Goal: Task Accomplishment & Management: Use online tool/utility

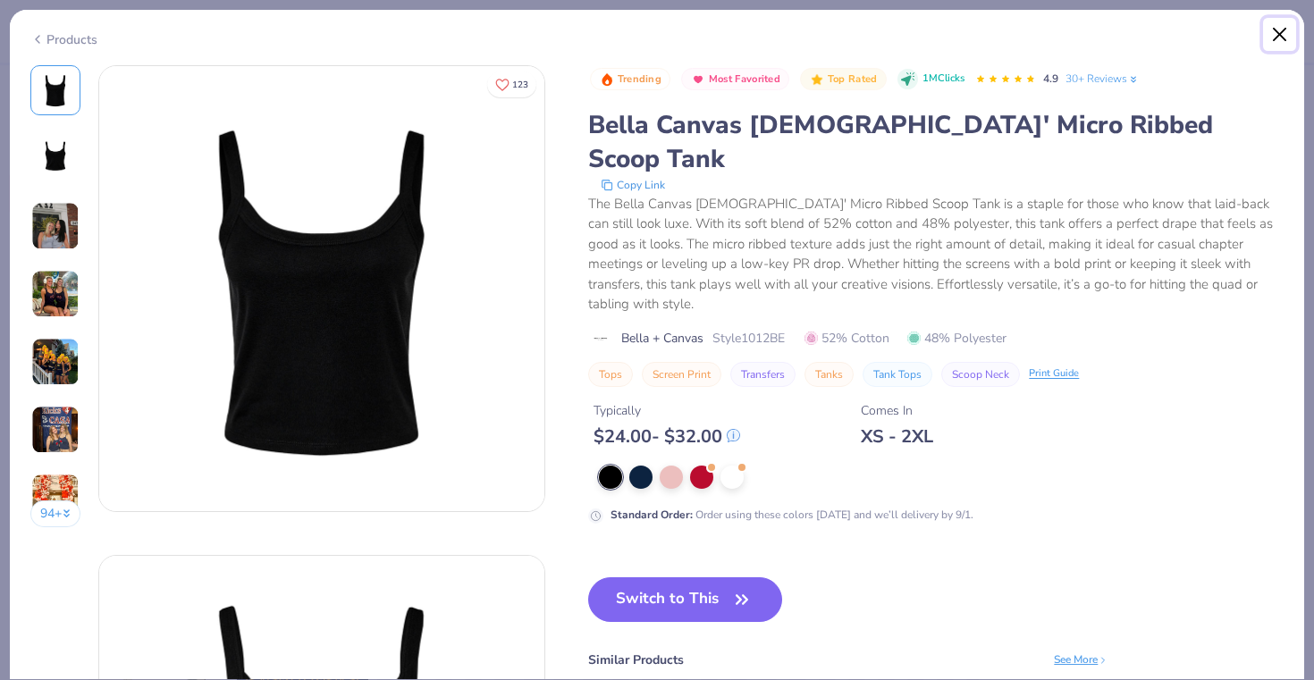
click at [1292, 31] on button "Close" at bounding box center [1280, 35] width 34 height 34
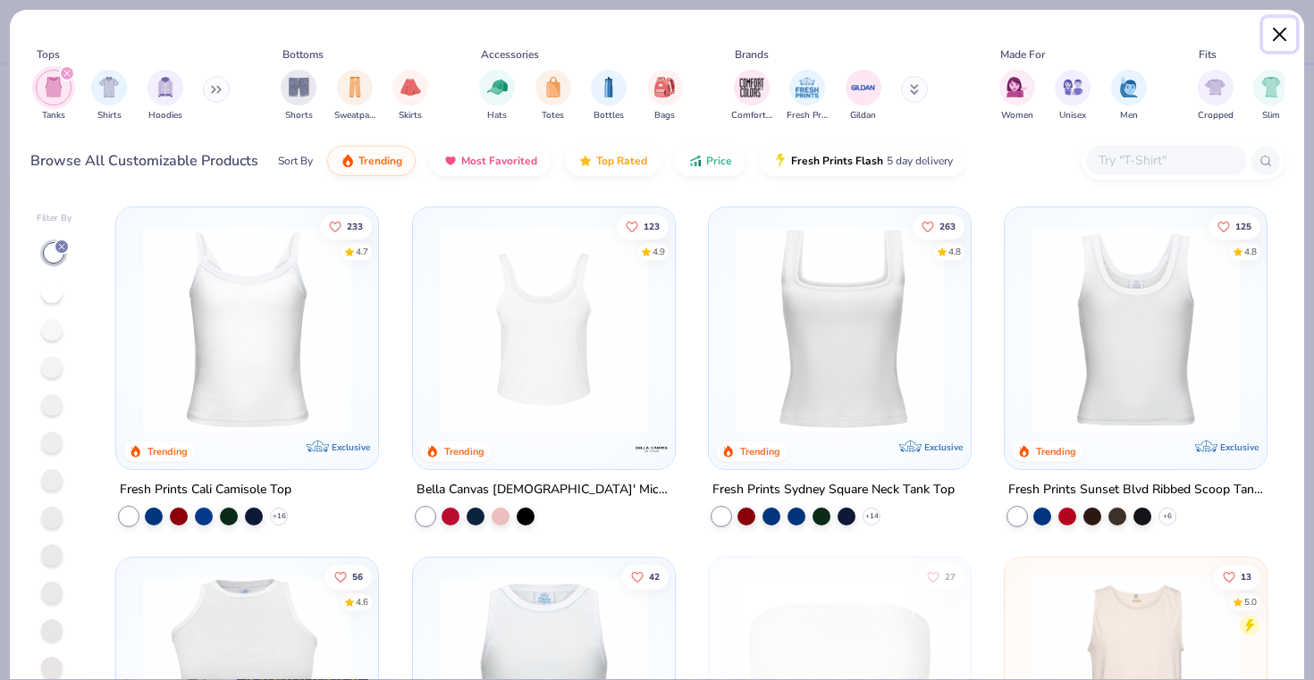
click at [1284, 33] on button "Close" at bounding box center [1280, 35] width 34 height 34
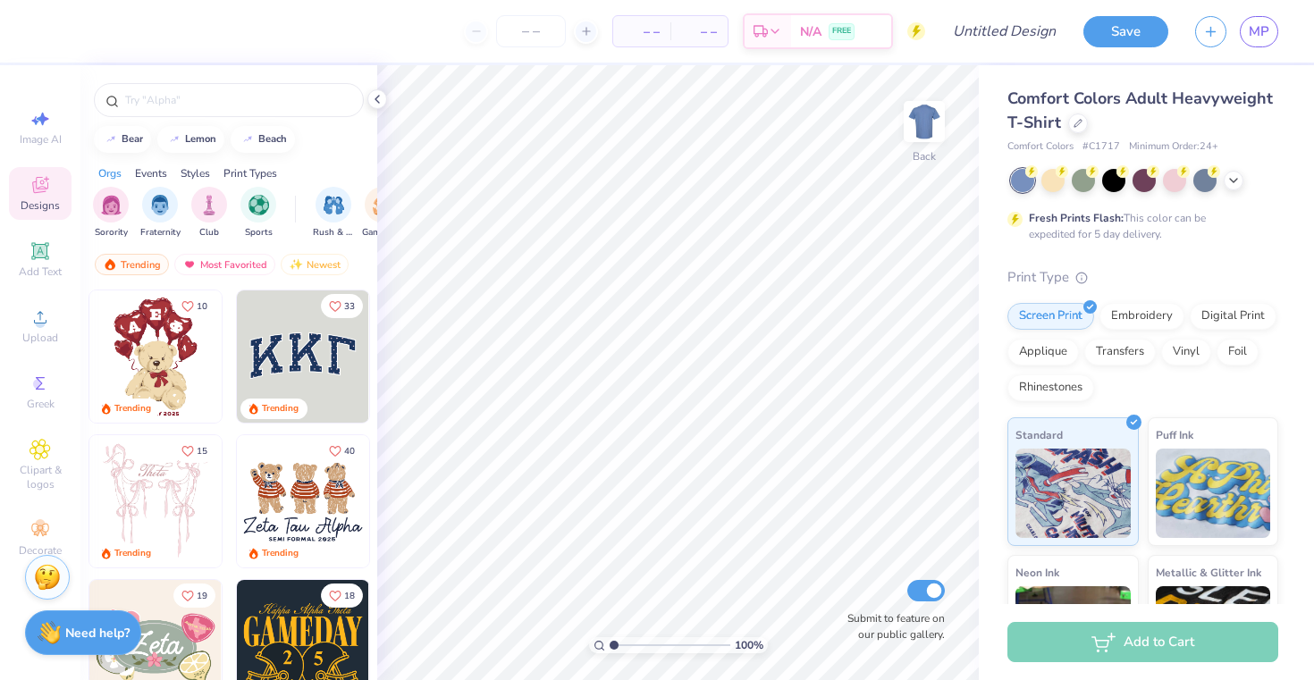
click at [1279, 28] on div "Save MP" at bounding box center [1199, 31] width 231 height 63
click at [1259, 34] on span "MP" at bounding box center [1259, 31] width 21 height 21
click at [1078, 119] on icon at bounding box center [1078, 121] width 9 height 9
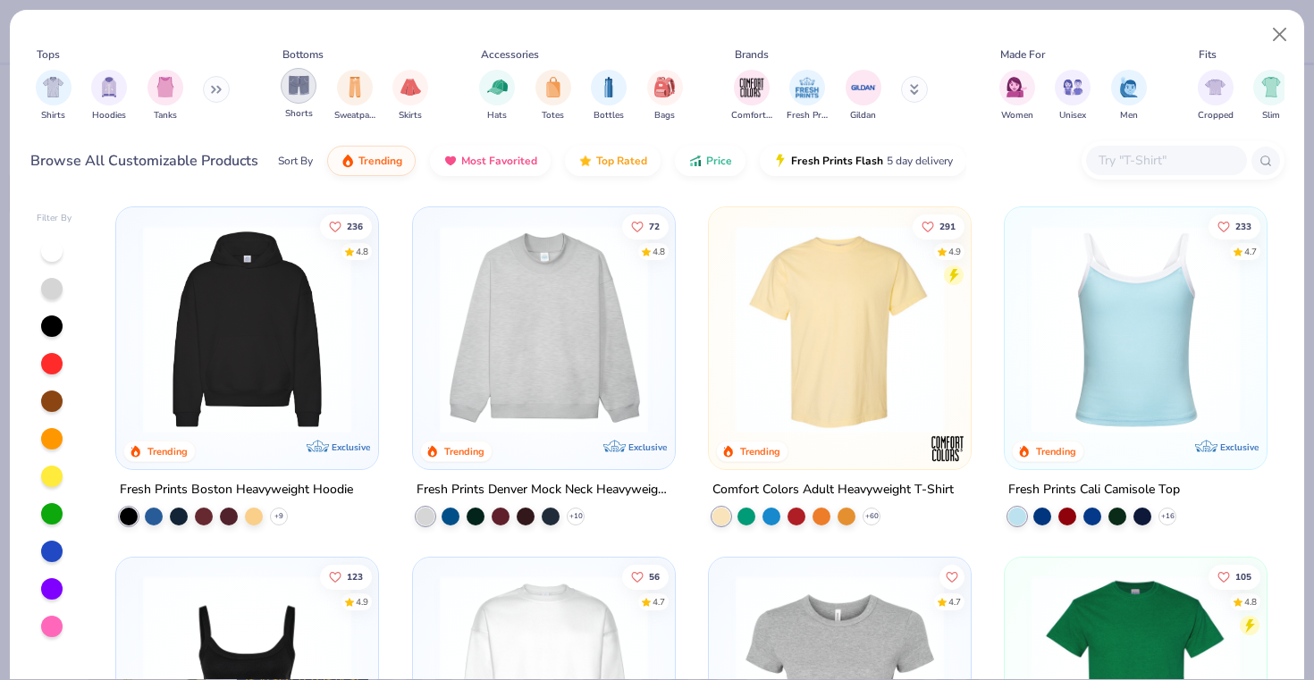
click at [297, 84] on img "filter for Shorts" at bounding box center [299, 85] width 21 height 21
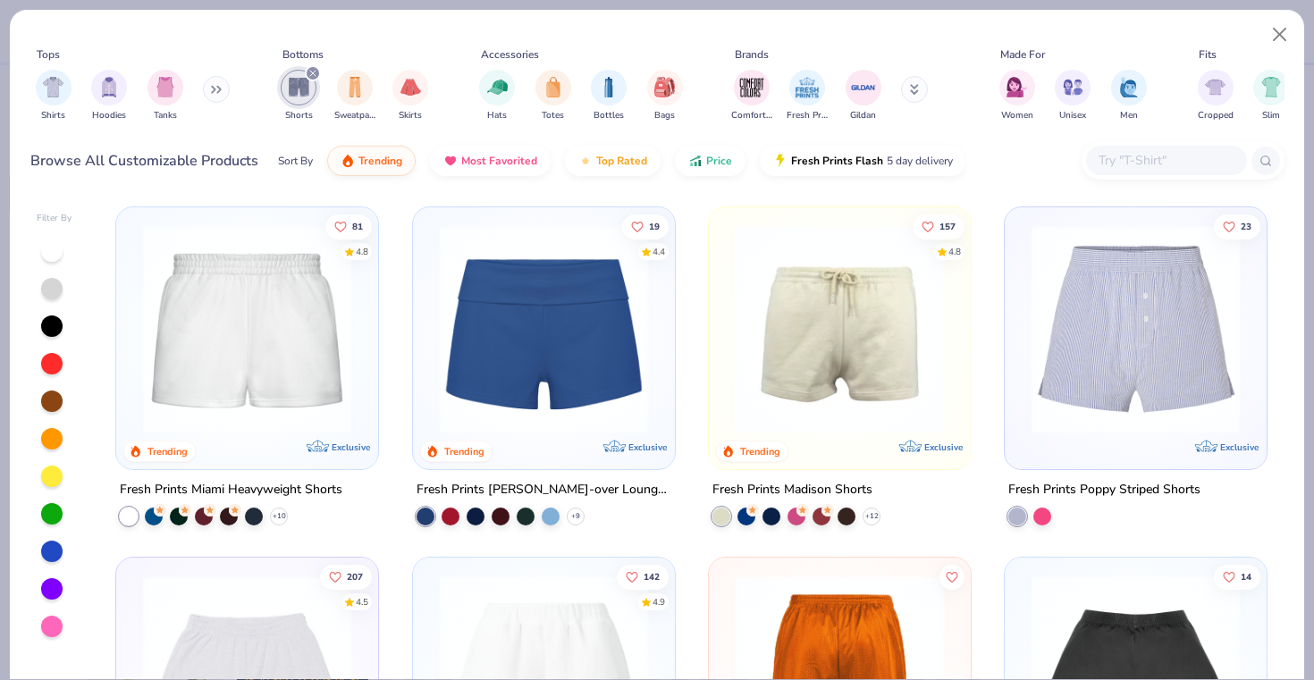
click at [1134, 334] on img at bounding box center [1136, 329] width 226 height 208
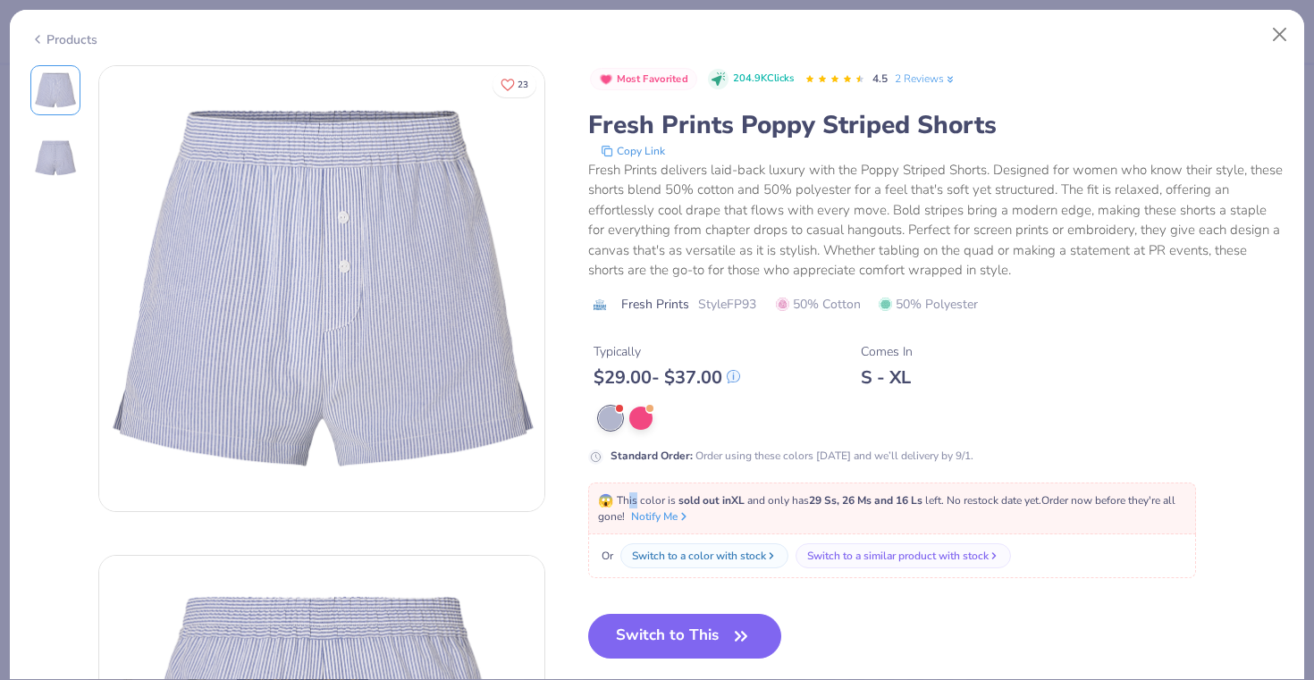
click at [638, 491] on div "😱 This color is sold out in XL and only has 29 Ss, 26 Ms and 16 Ls left . No re…" at bounding box center [892, 509] width 608 height 52
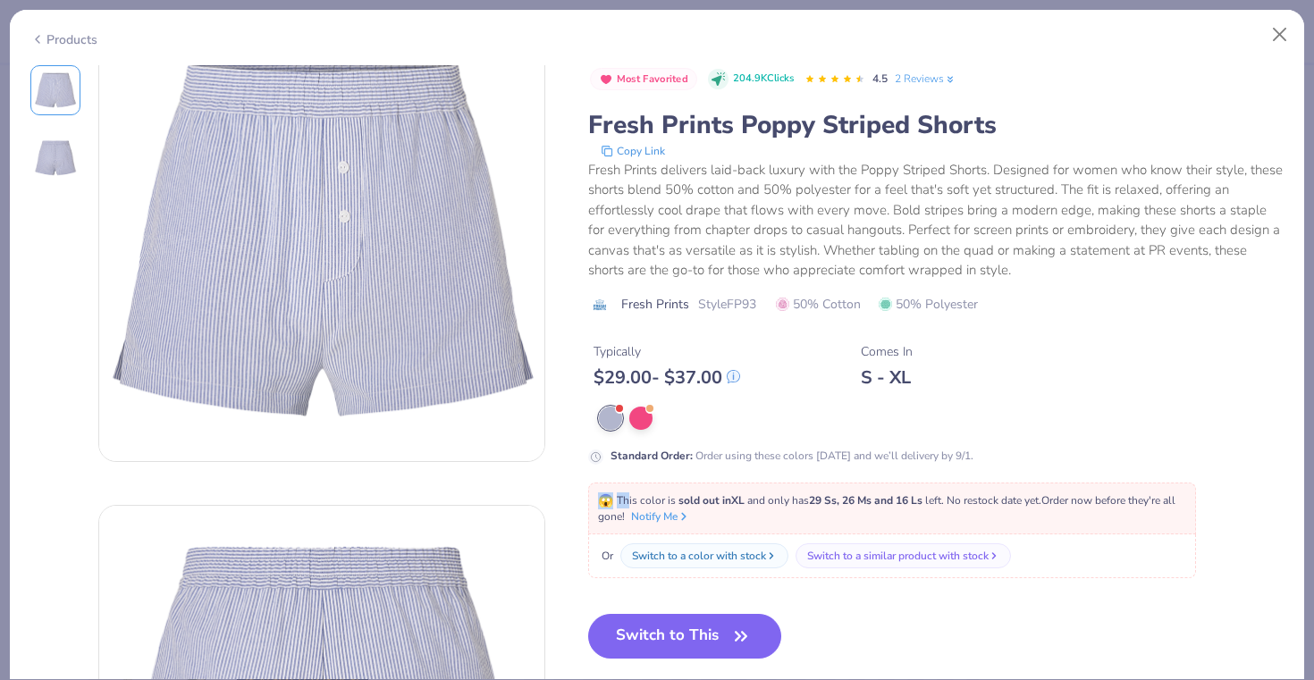
scroll to position [56, 0]
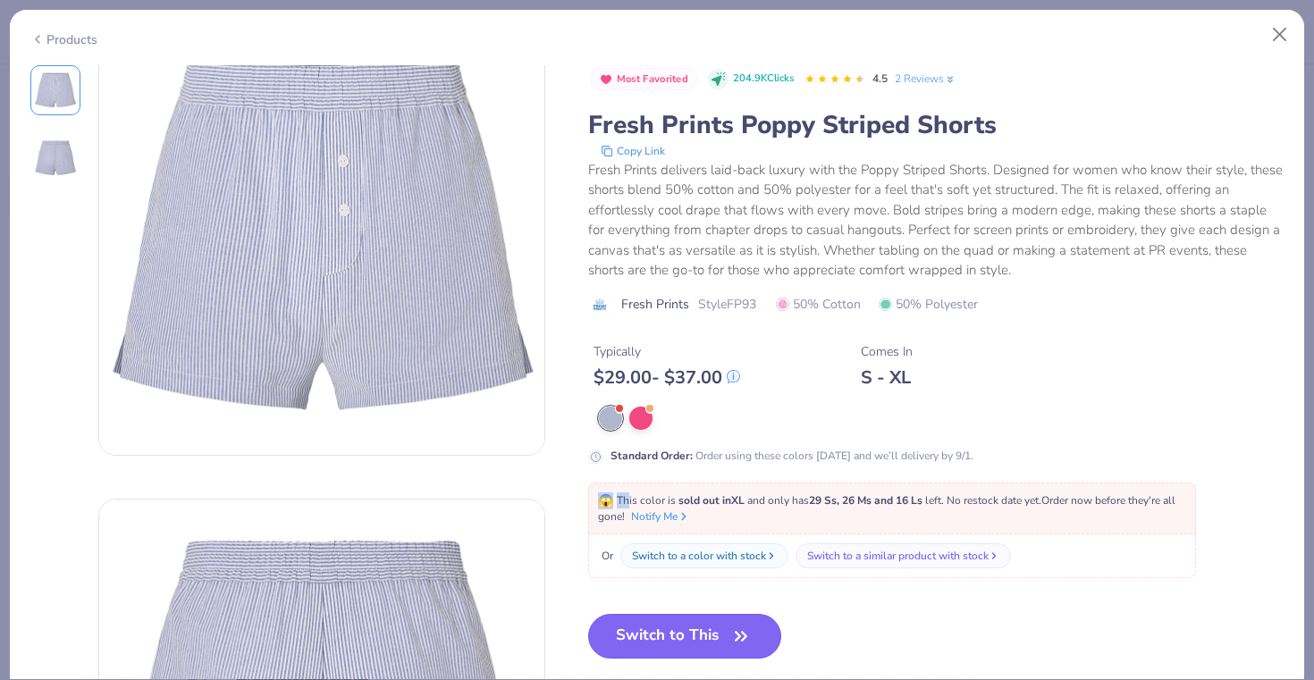
click at [663, 642] on button "Switch to This" at bounding box center [685, 636] width 194 height 45
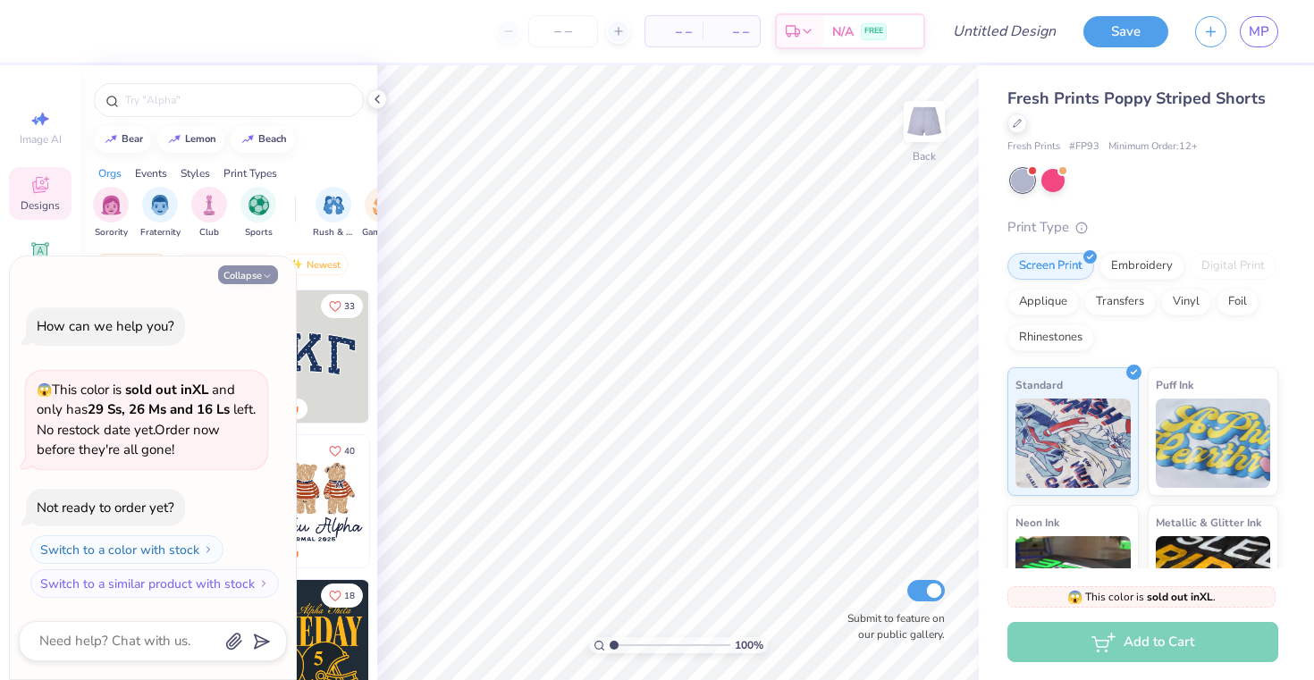
click at [258, 271] on button "Collapse" at bounding box center [248, 275] width 60 height 19
type textarea "x"
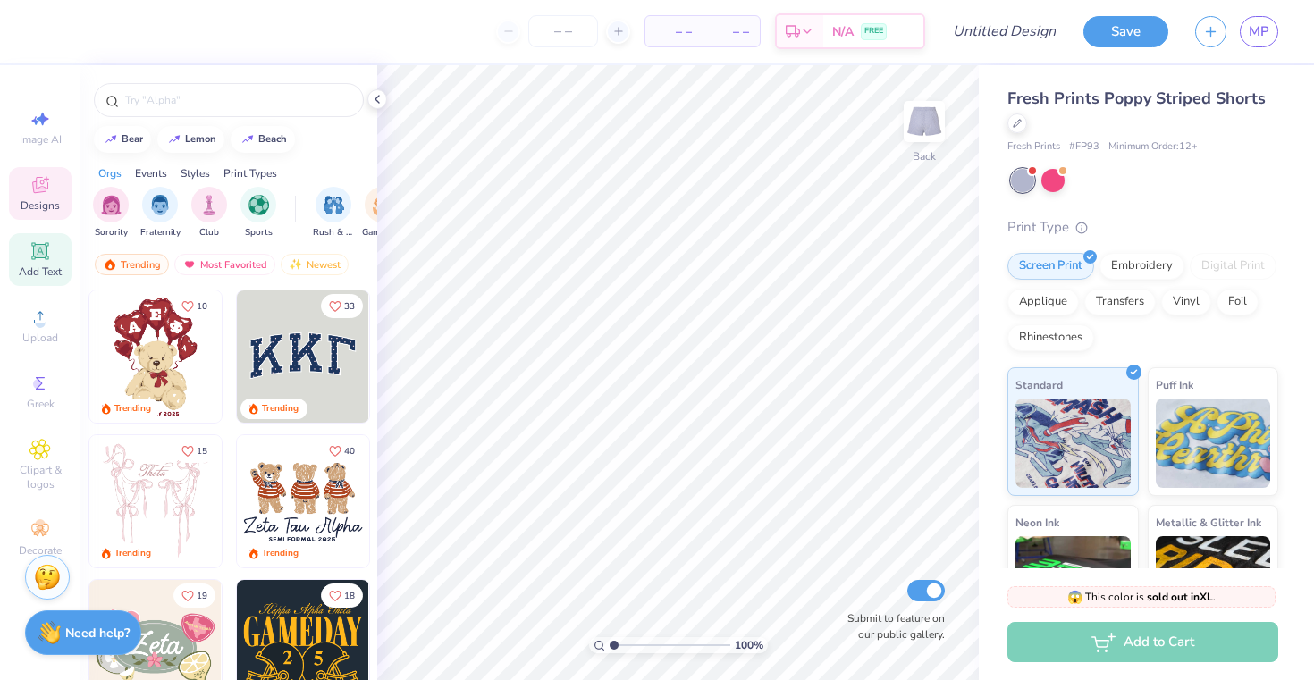
click at [43, 259] on icon at bounding box center [40, 251] width 21 height 21
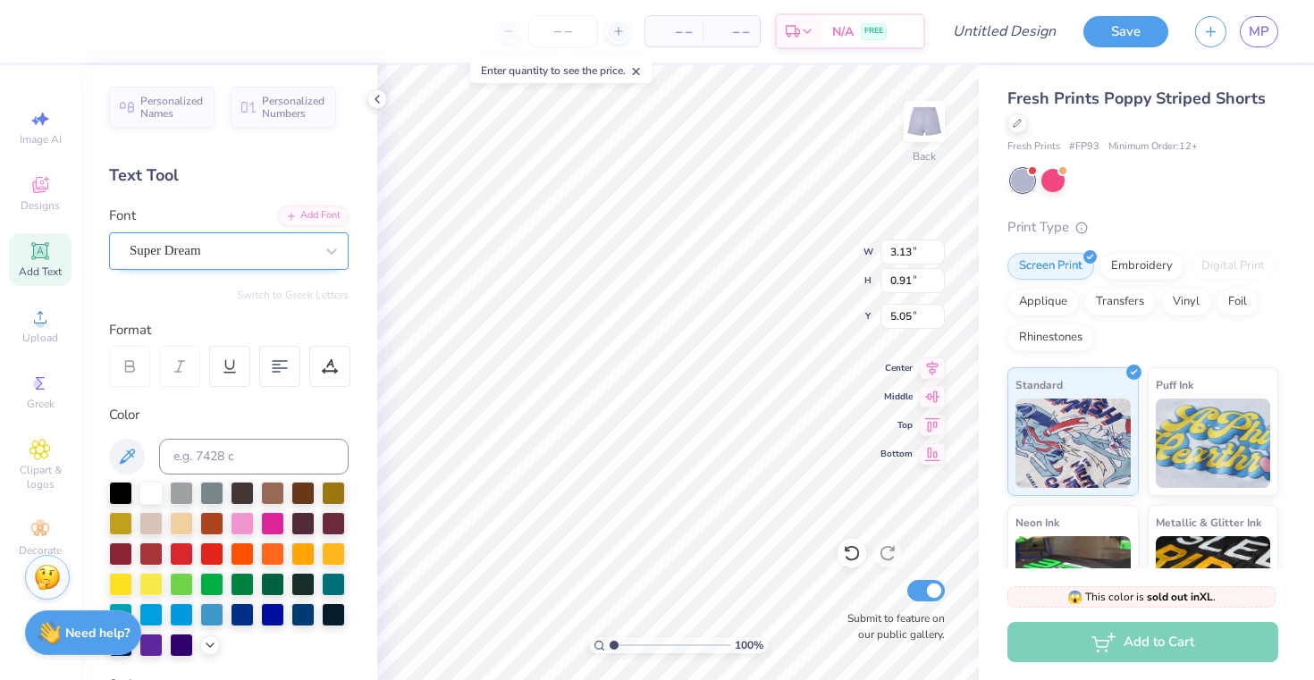
type textarea "kappa"
type input "7.95"
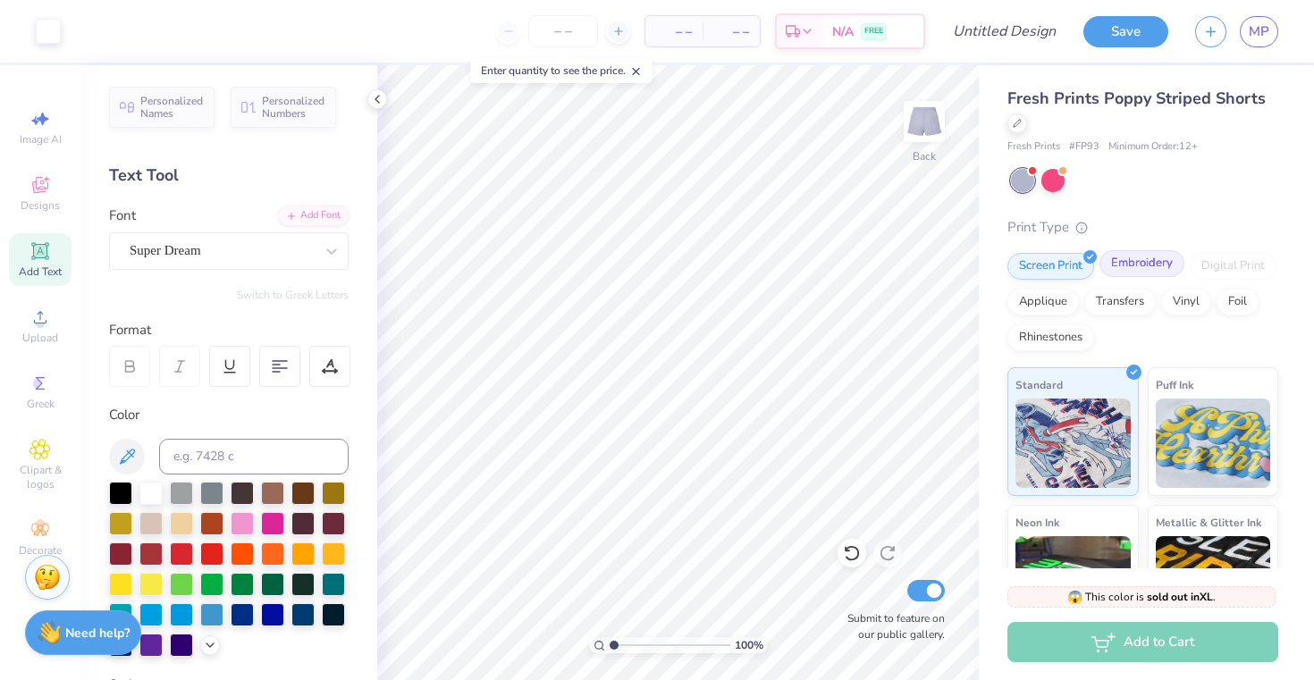
click at [1123, 255] on div "Embroidery" at bounding box center [1142, 263] width 85 height 27
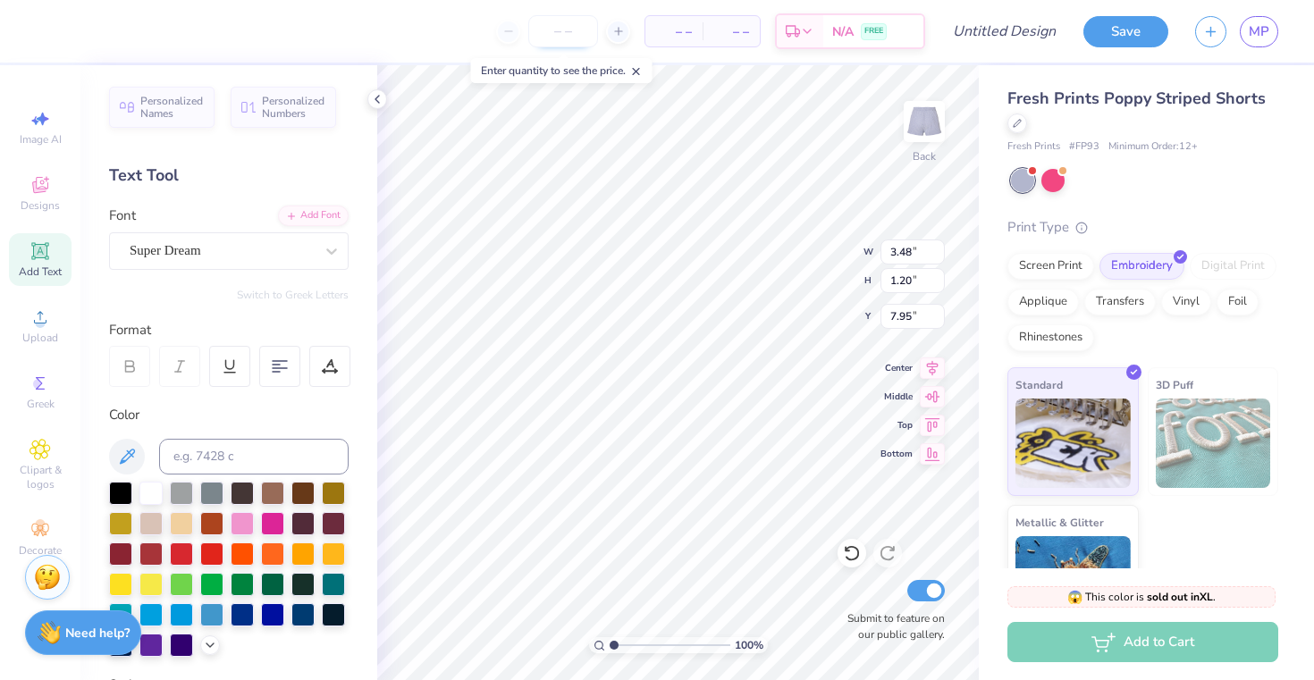
click at [581, 26] on input "number" at bounding box center [563, 31] width 70 height 32
type input "20"
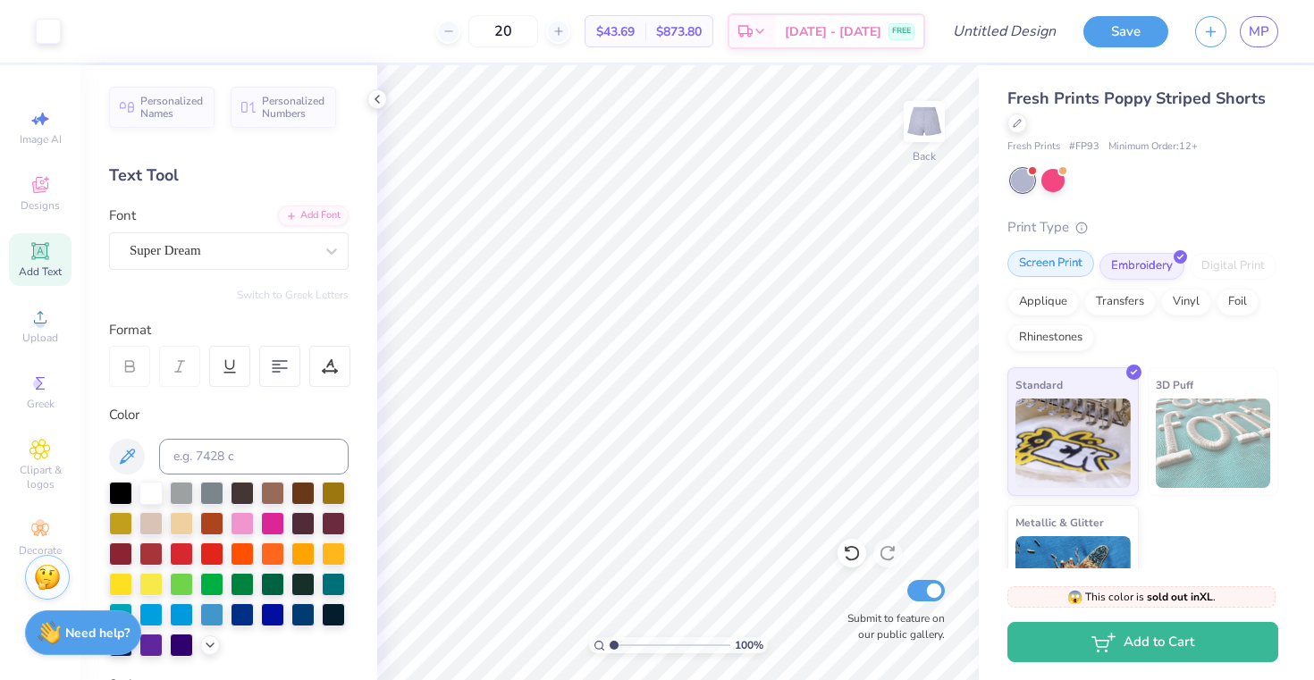
click at [1044, 266] on div "Screen Print" at bounding box center [1051, 263] width 87 height 27
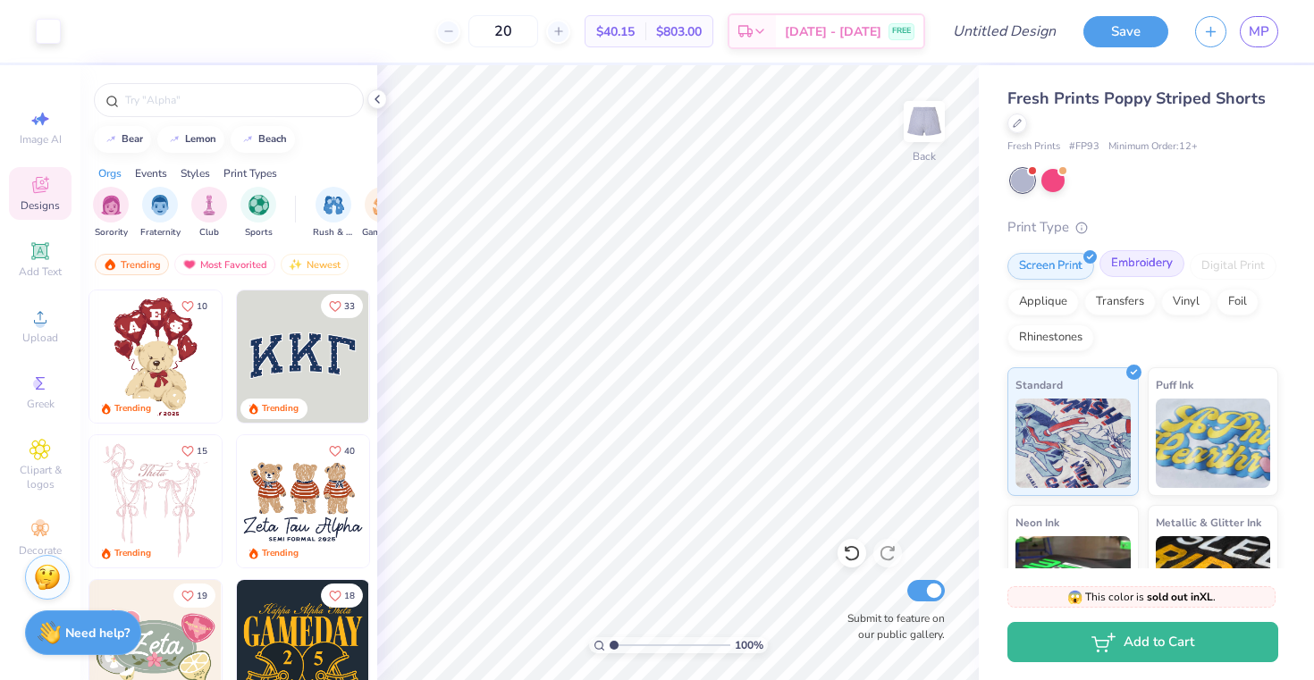
click at [1154, 257] on div "Embroidery" at bounding box center [1142, 263] width 85 height 27
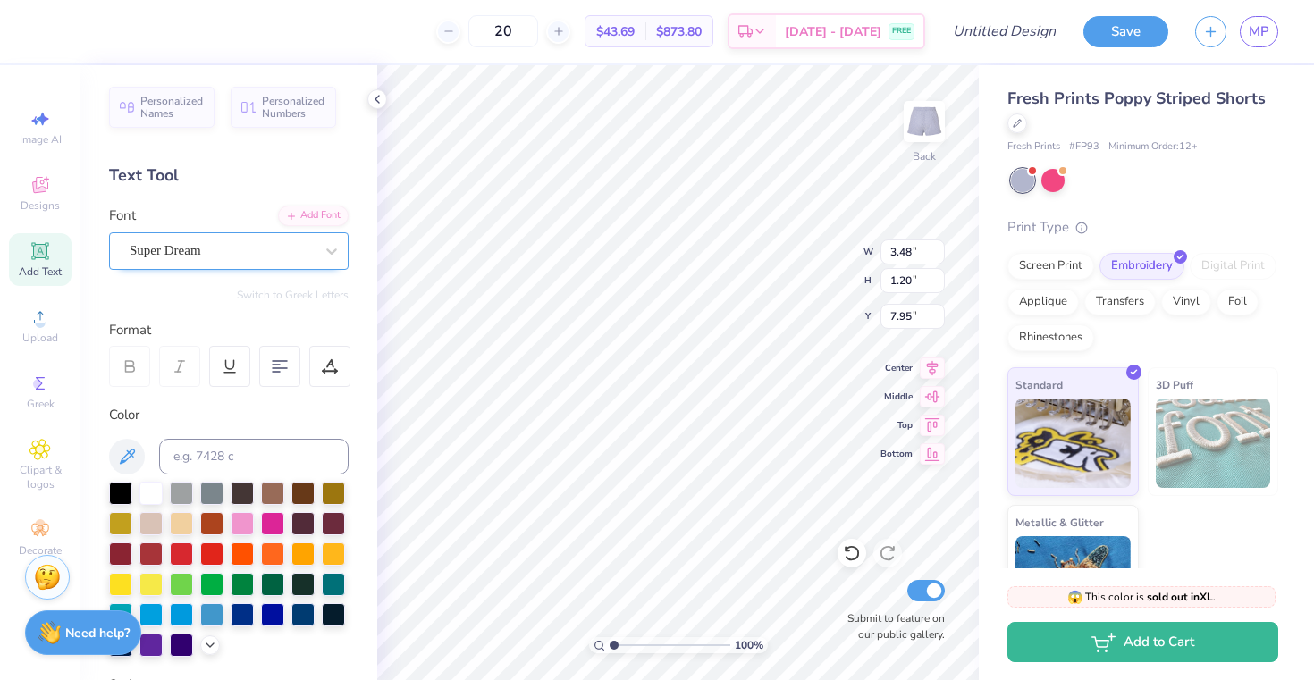
click at [222, 232] on div "Super Dream" at bounding box center [229, 251] width 240 height 38
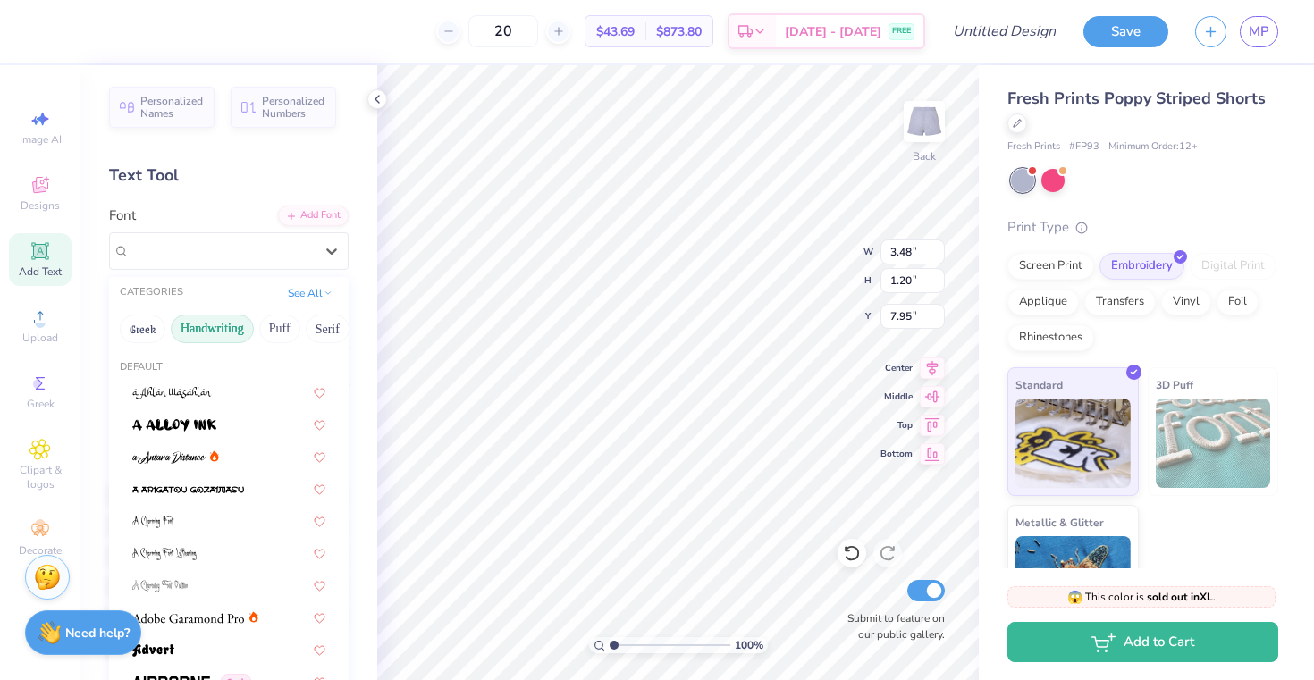
click at [209, 325] on button "Handwriting" at bounding box center [212, 329] width 83 height 29
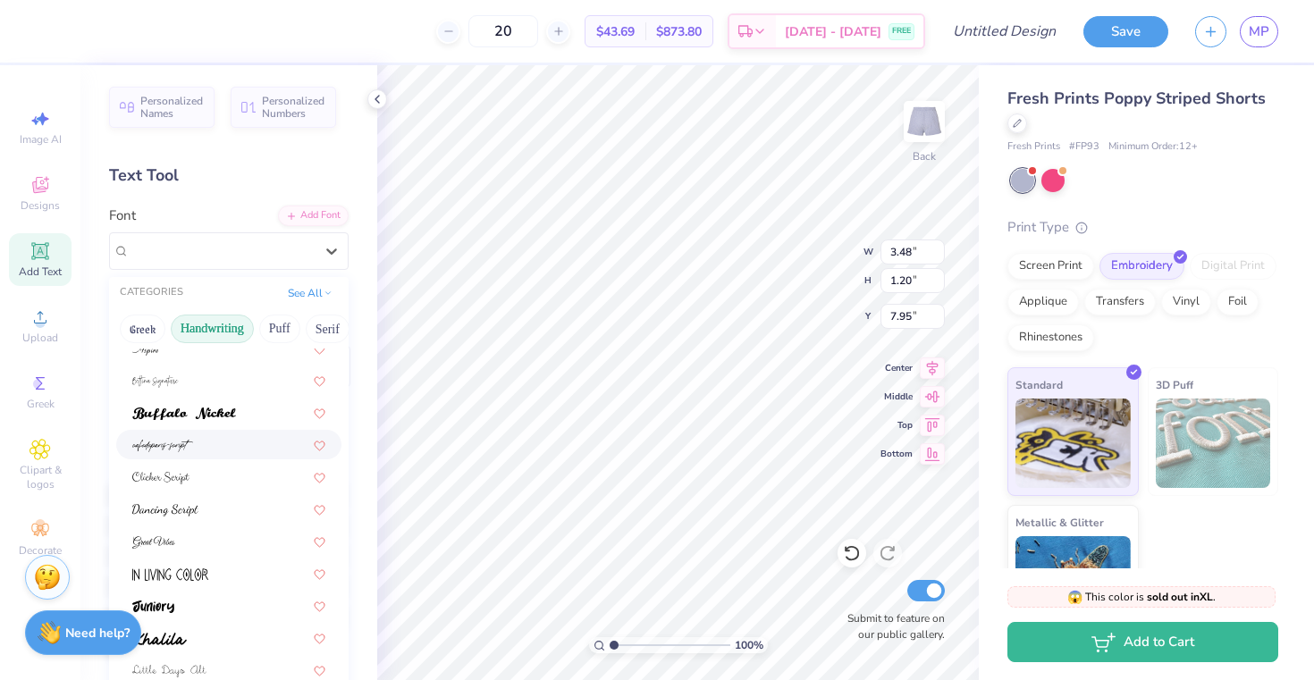
scroll to position [112, 0]
click at [212, 498] on div at bounding box center [228, 505] width 193 height 19
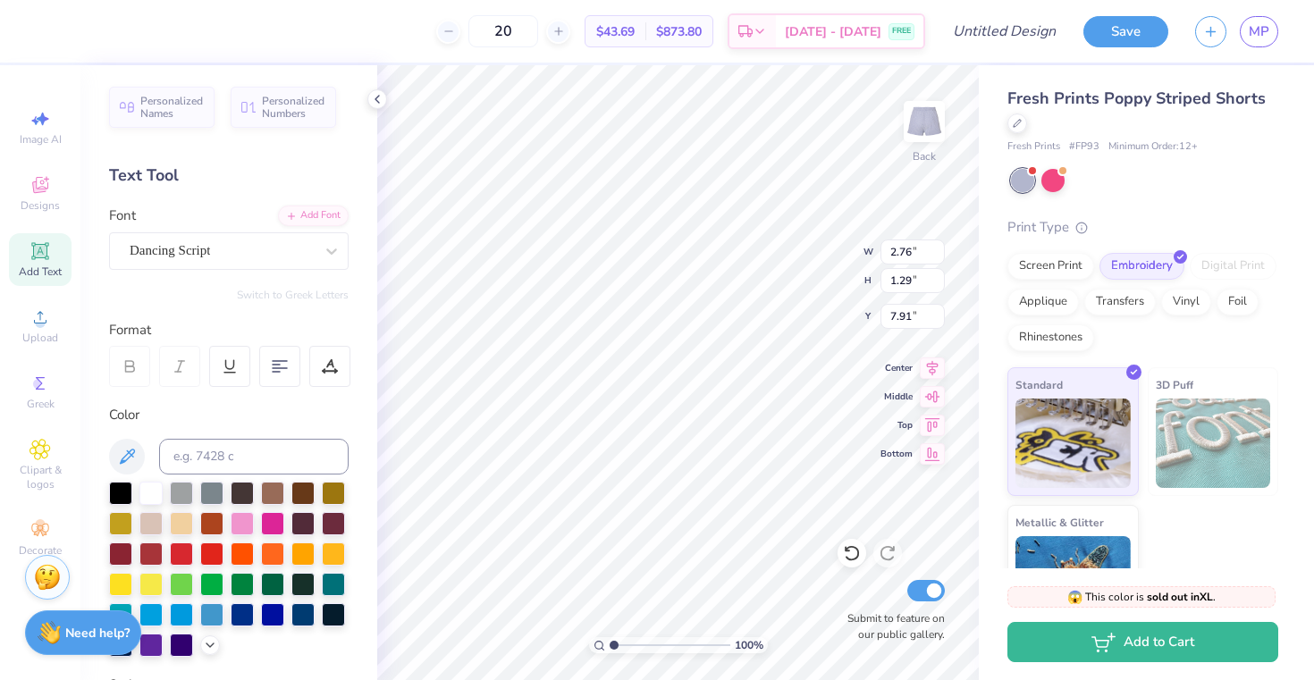
type input "2.76"
type input "1.29"
type input "7.91"
type input "3.48"
type input "1.20"
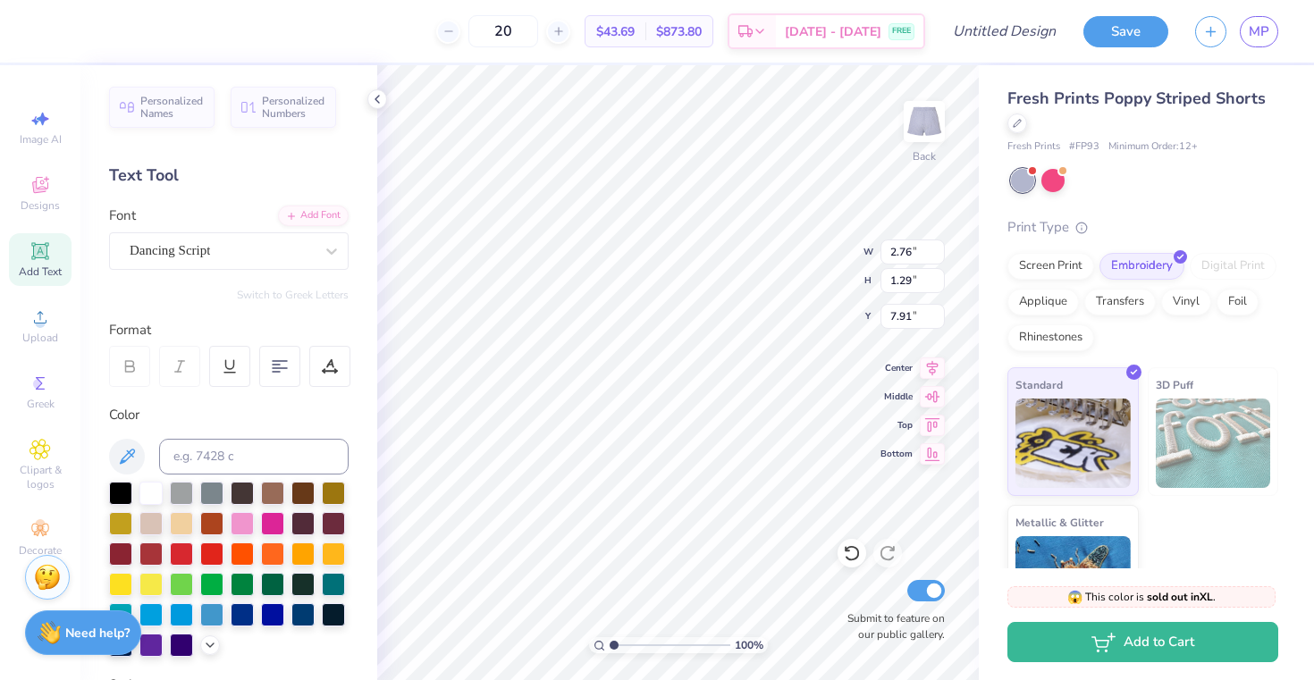
type input "7.95"
click at [308, 244] on div "Super Dream" at bounding box center [222, 251] width 188 height 28
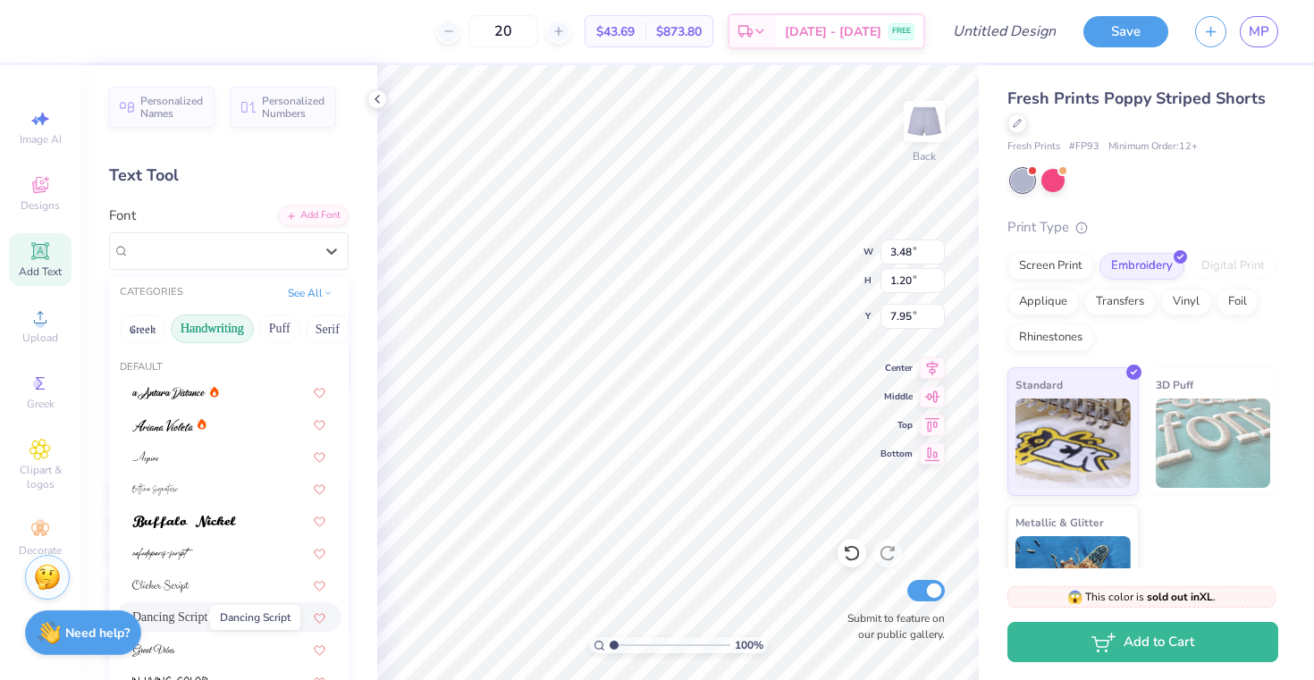
click at [182, 623] on span "Dancing Script" at bounding box center [169, 617] width 75 height 19
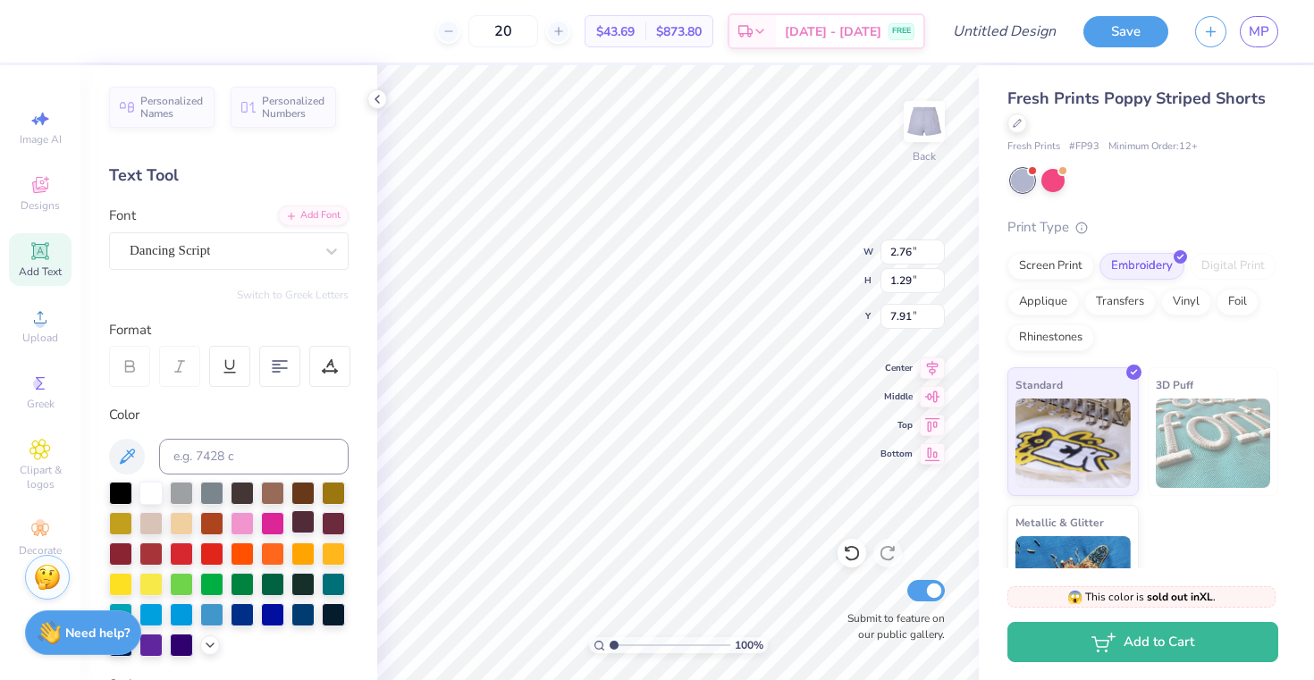
type input "3.35"
type input "1.56"
type input "7.64"
type input "7.84"
click at [819, 432] on div "100 % Back W 3.35 3.35 " H 1.56 1.56 " Y 7.84 7.84 " Center Middle Top Bottom S…" at bounding box center [678, 372] width 602 height 615
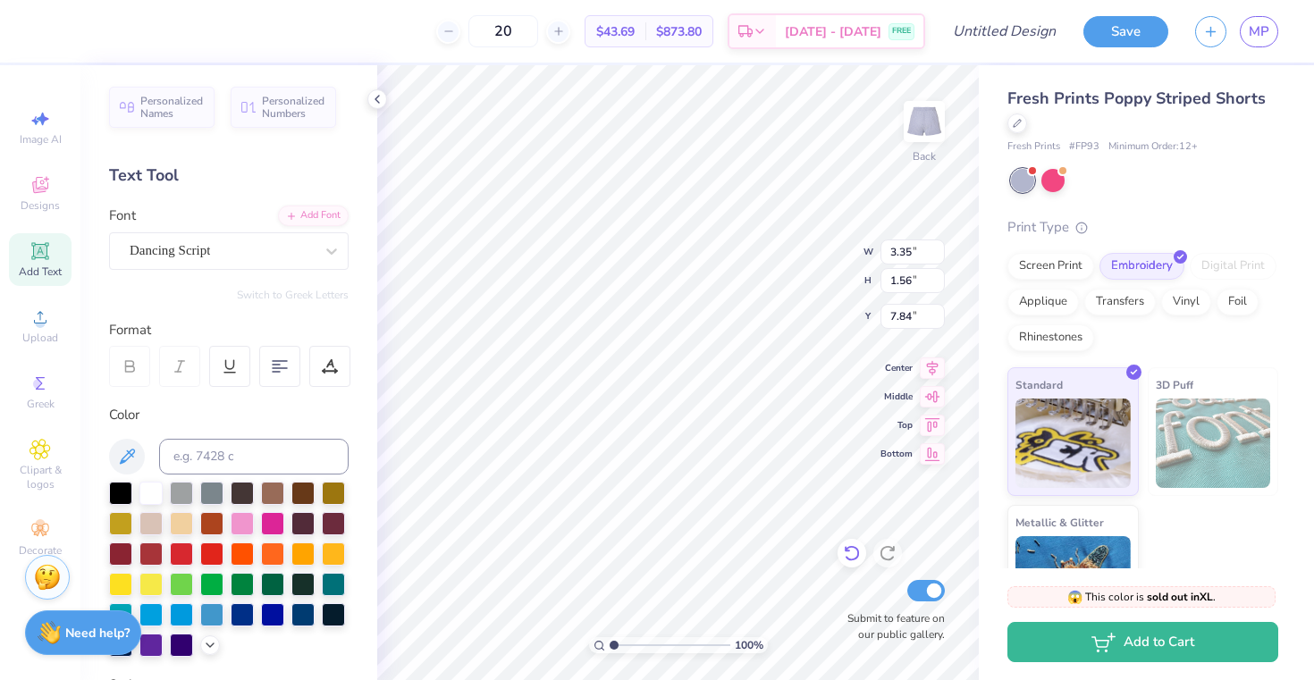
type input "3.24"
type input "1.36"
type input "8.12"
type input "3.23"
type input "1.38"
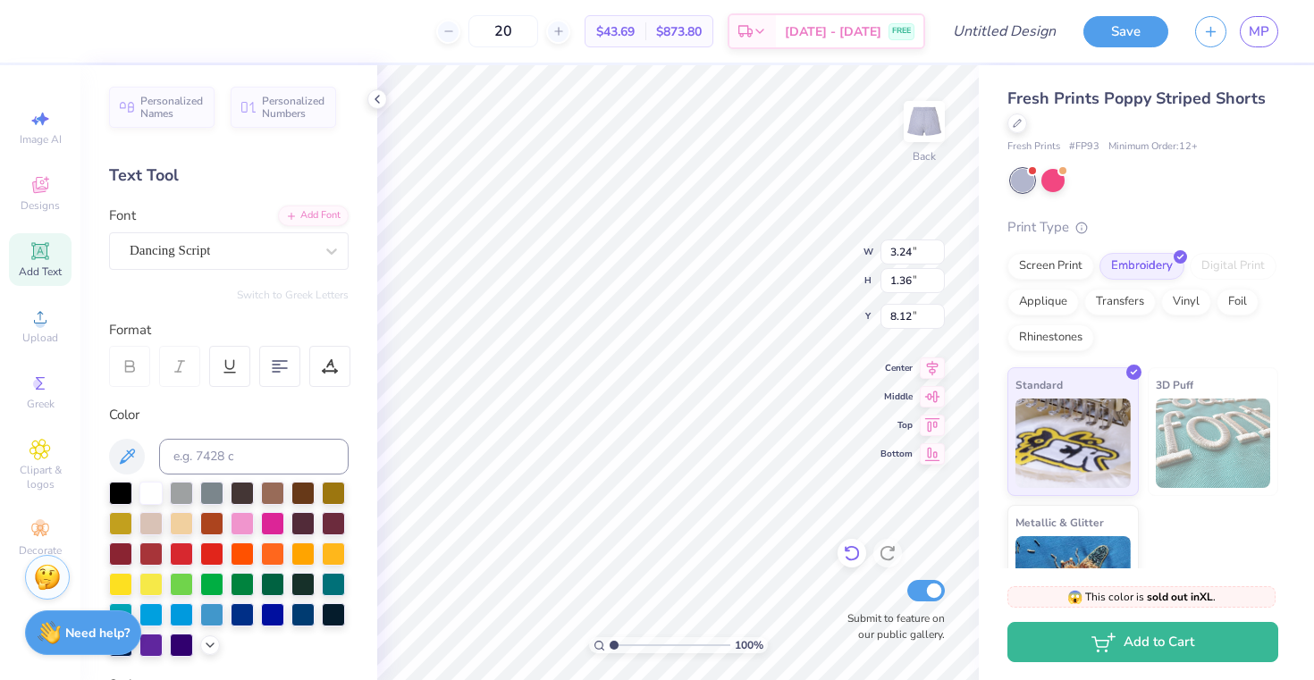
type input "8.10"
click at [266, 616] on div at bounding box center [272, 613] width 23 height 23
click at [333, 617] on div at bounding box center [333, 613] width 23 height 23
click at [249, 249] on div "Dancing Script" at bounding box center [222, 251] width 188 height 28
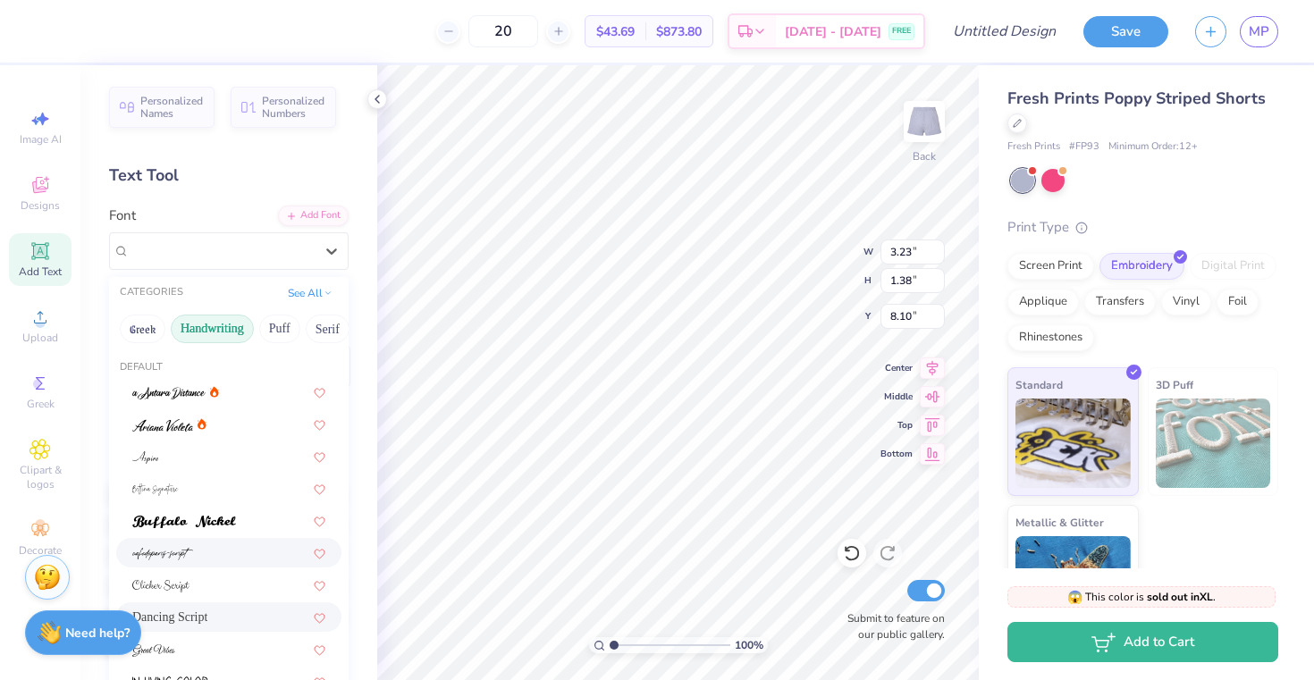
click at [188, 554] on img at bounding box center [162, 554] width 61 height 13
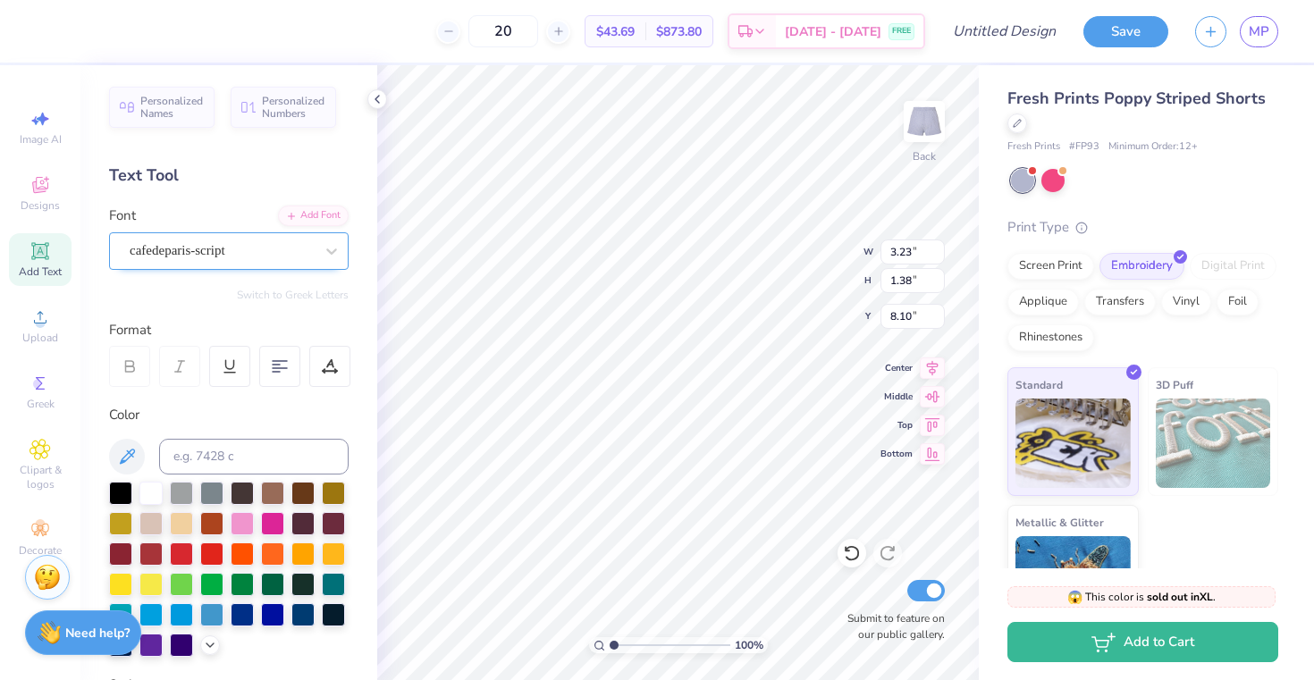
click at [216, 242] on div "cafedeparis-script" at bounding box center [222, 251] width 188 height 28
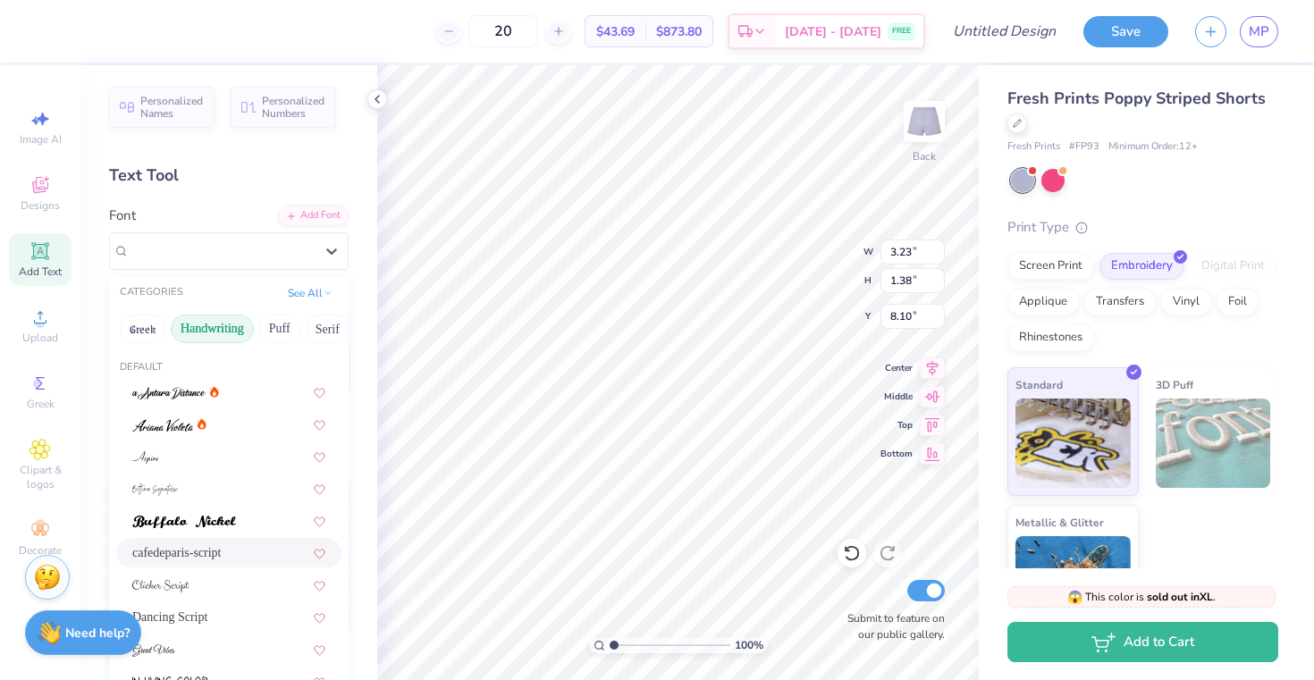
click at [175, 553] on div "cafedeparis-script" at bounding box center [228, 553] width 193 height 19
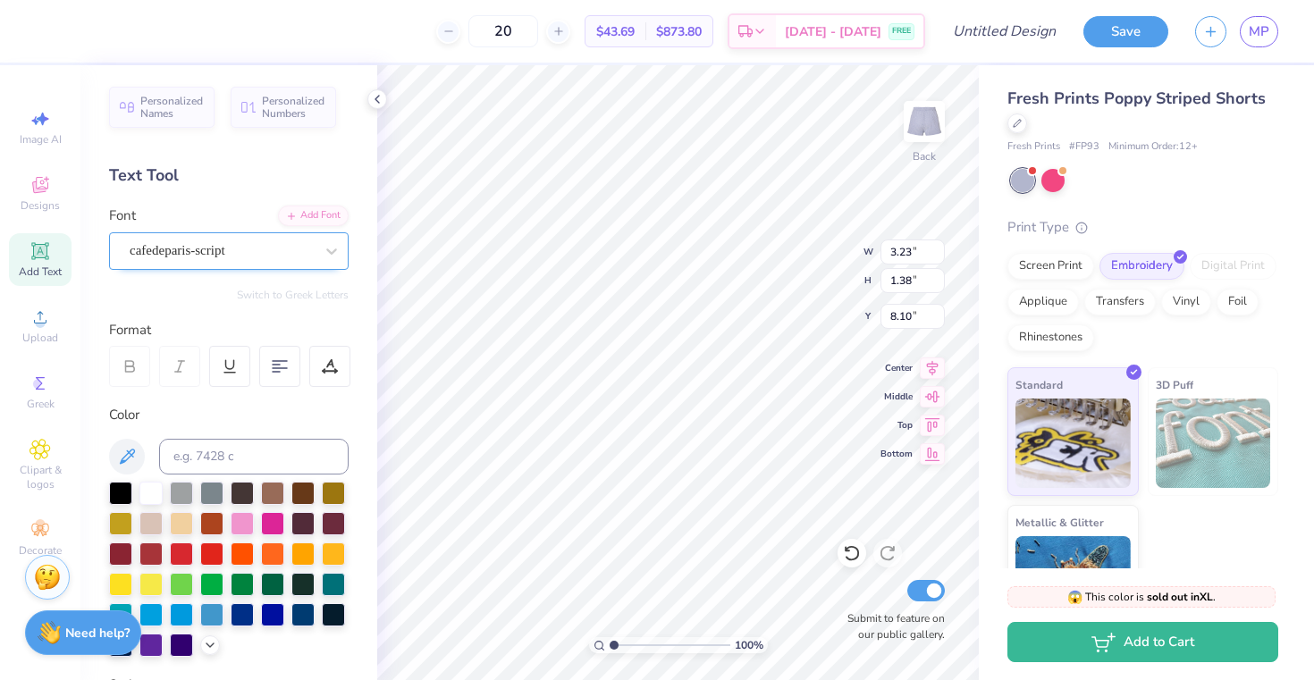
click at [194, 246] on div "cafedeparis-script" at bounding box center [222, 251] width 188 height 28
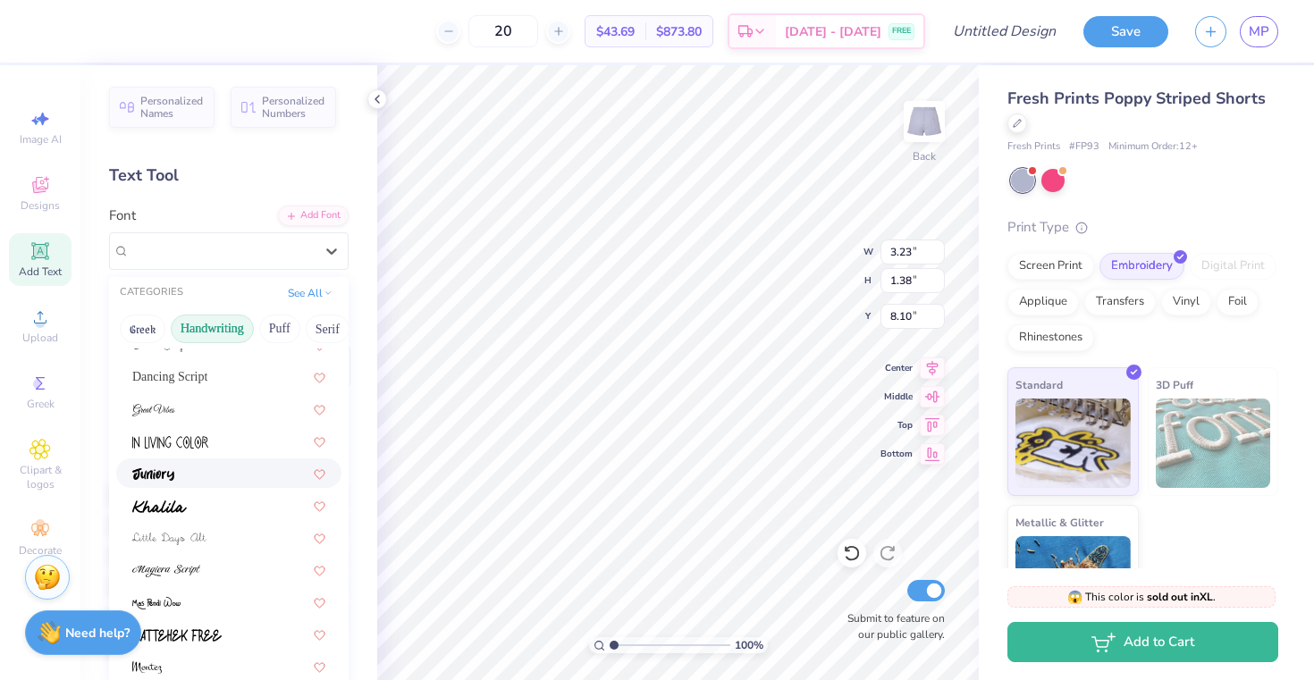
scroll to position [271, 0]
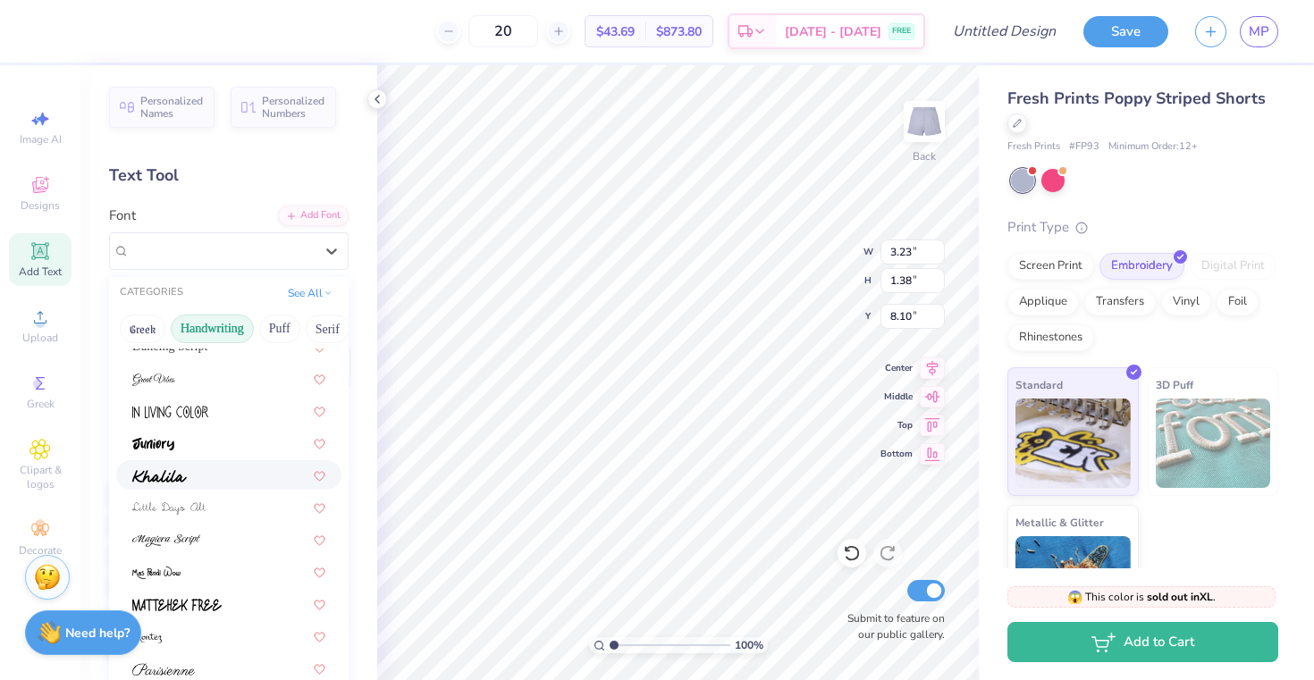
click at [165, 486] on div at bounding box center [228, 476] width 225 height 30
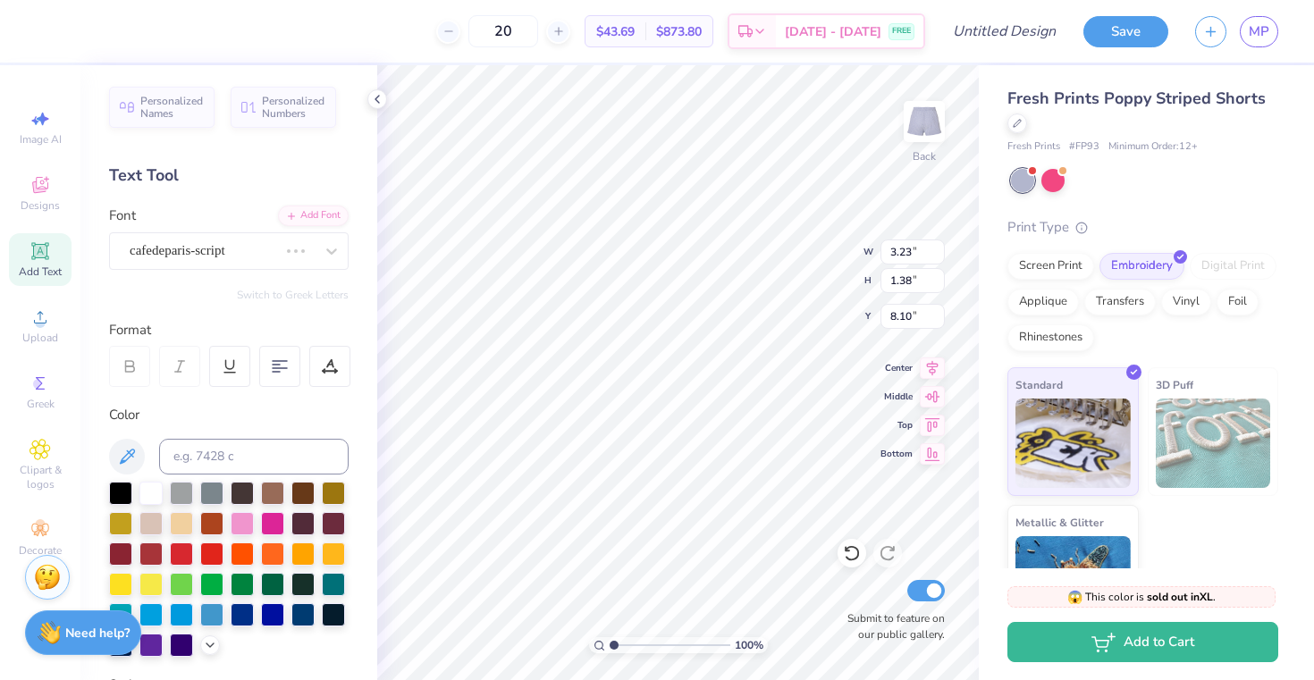
scroll to position [0, 0]
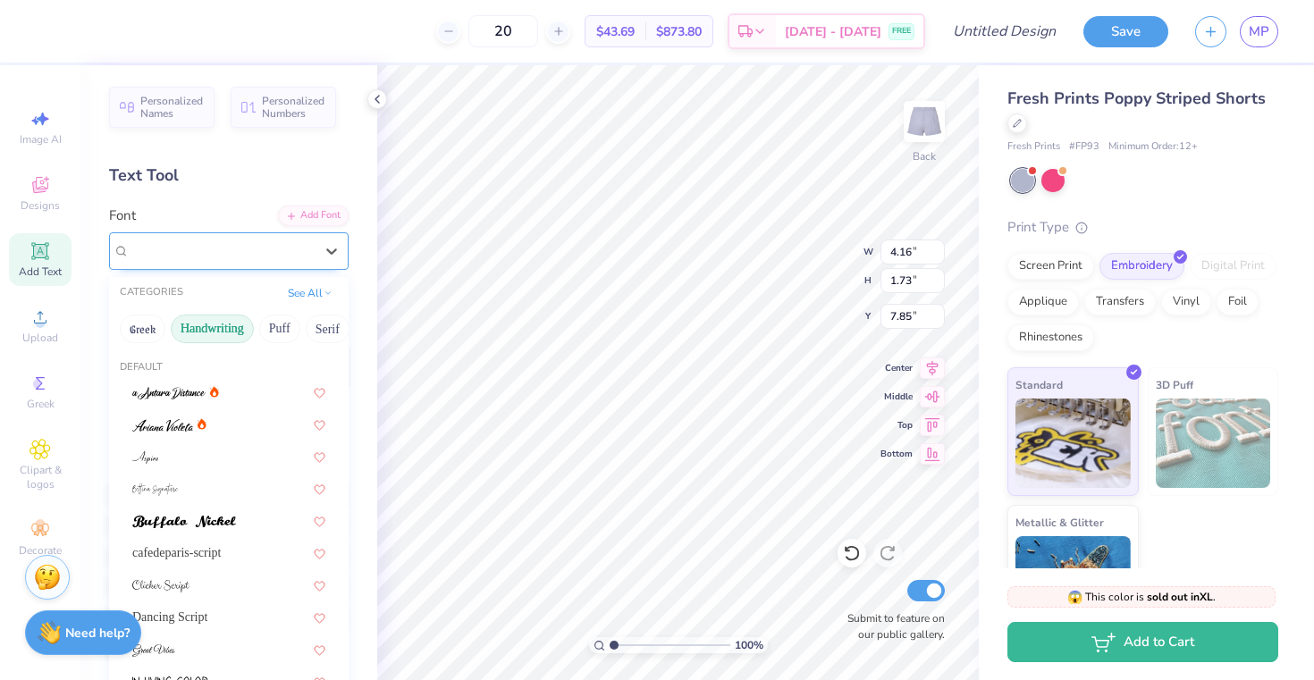
click at [292, 246] on div "Khalila" at bounding box center [222, 251] width 188 height 28
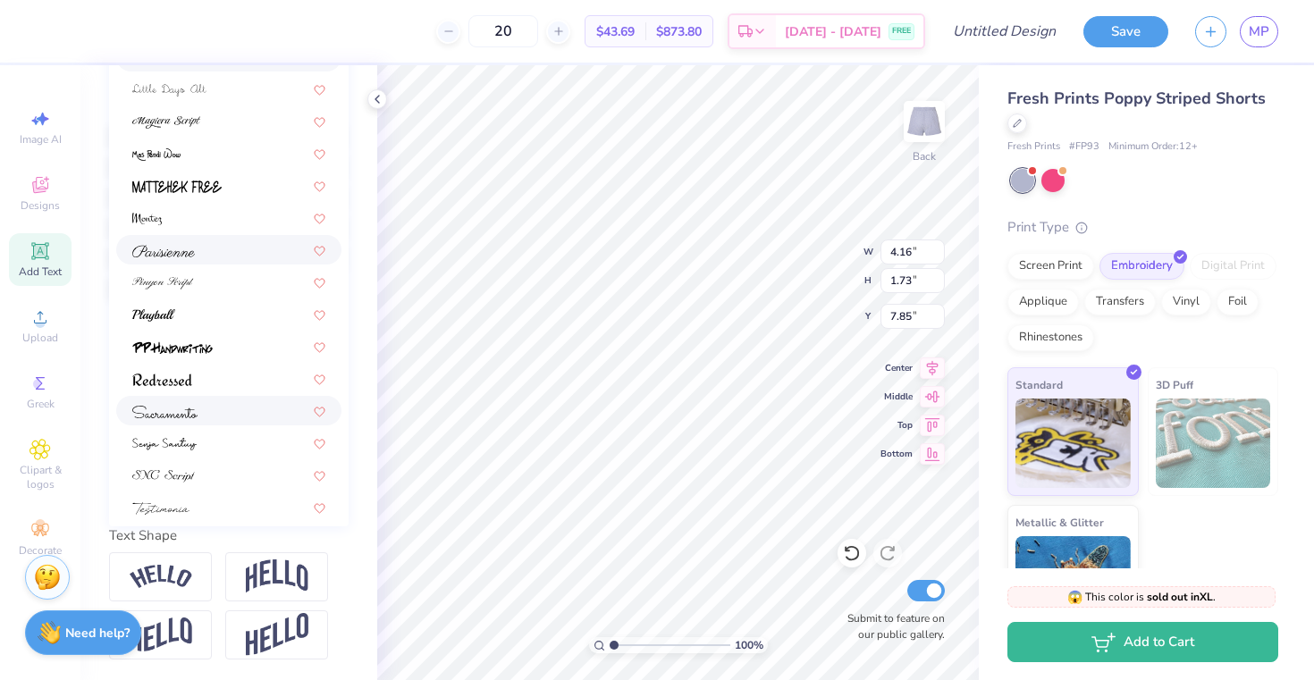
scroll to position [352, 0]
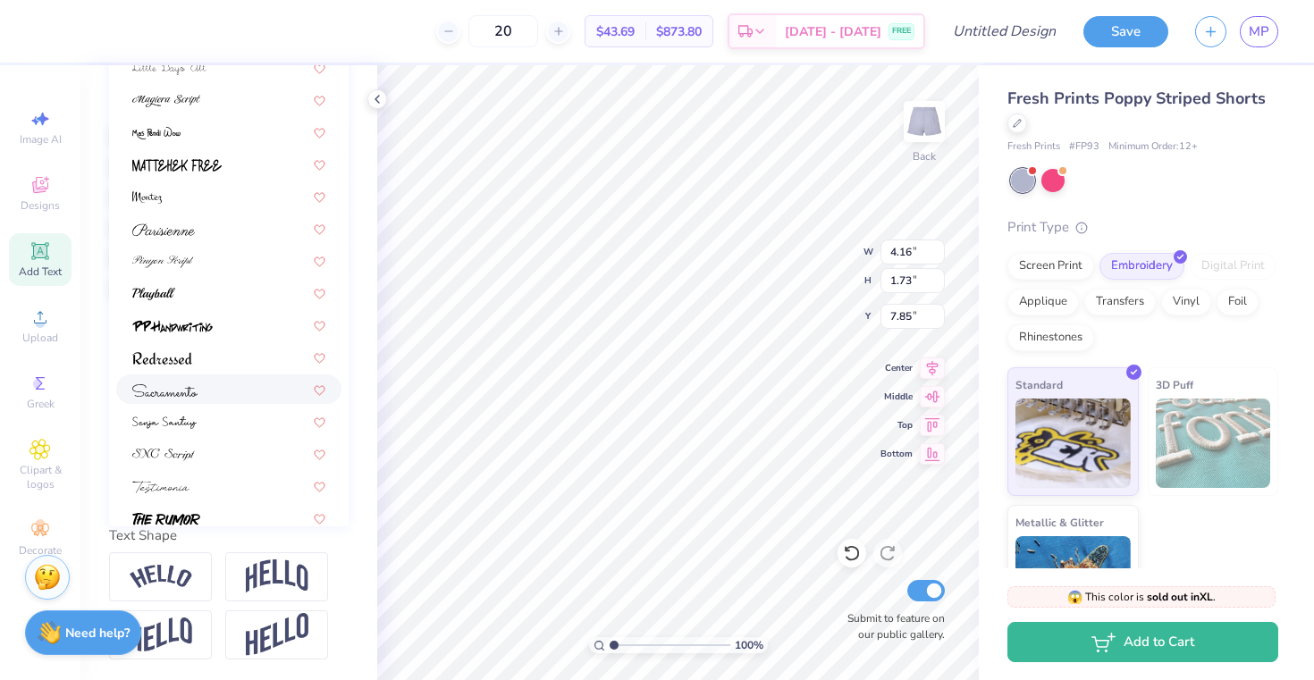
click at [197, 386] on img at bounding box center [164, 390] width 65 height 13
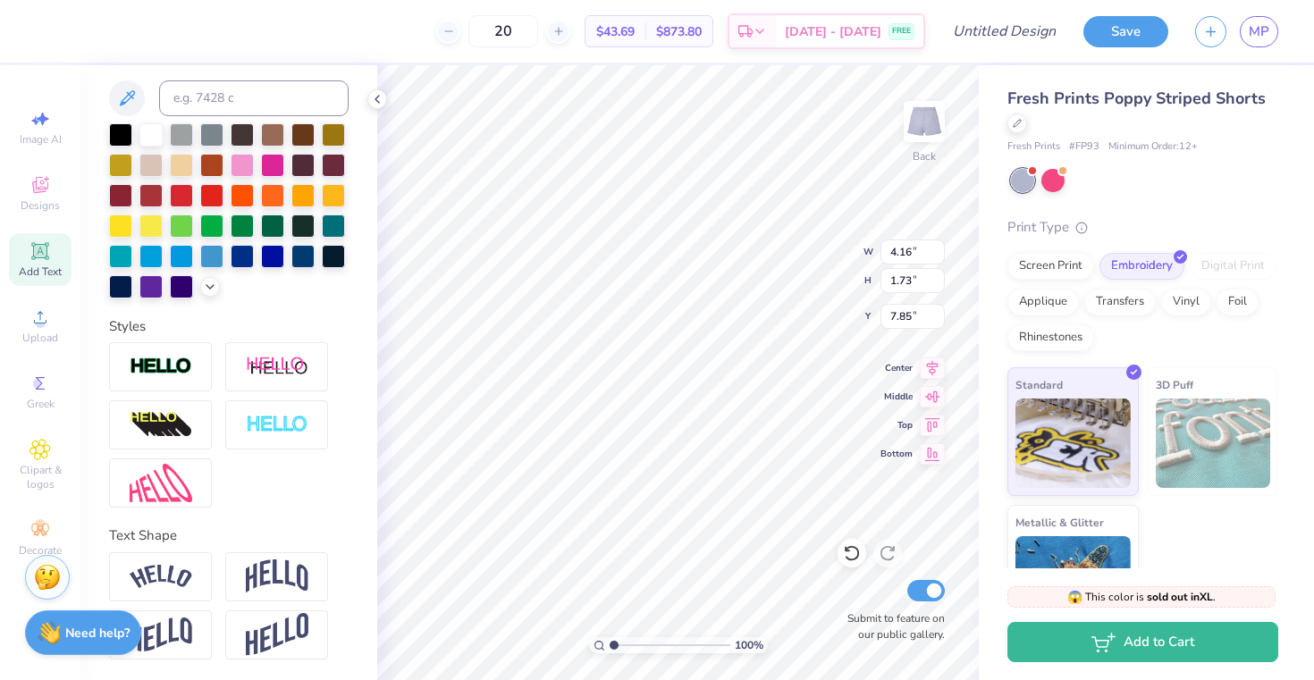
scroll to position [0, 0]
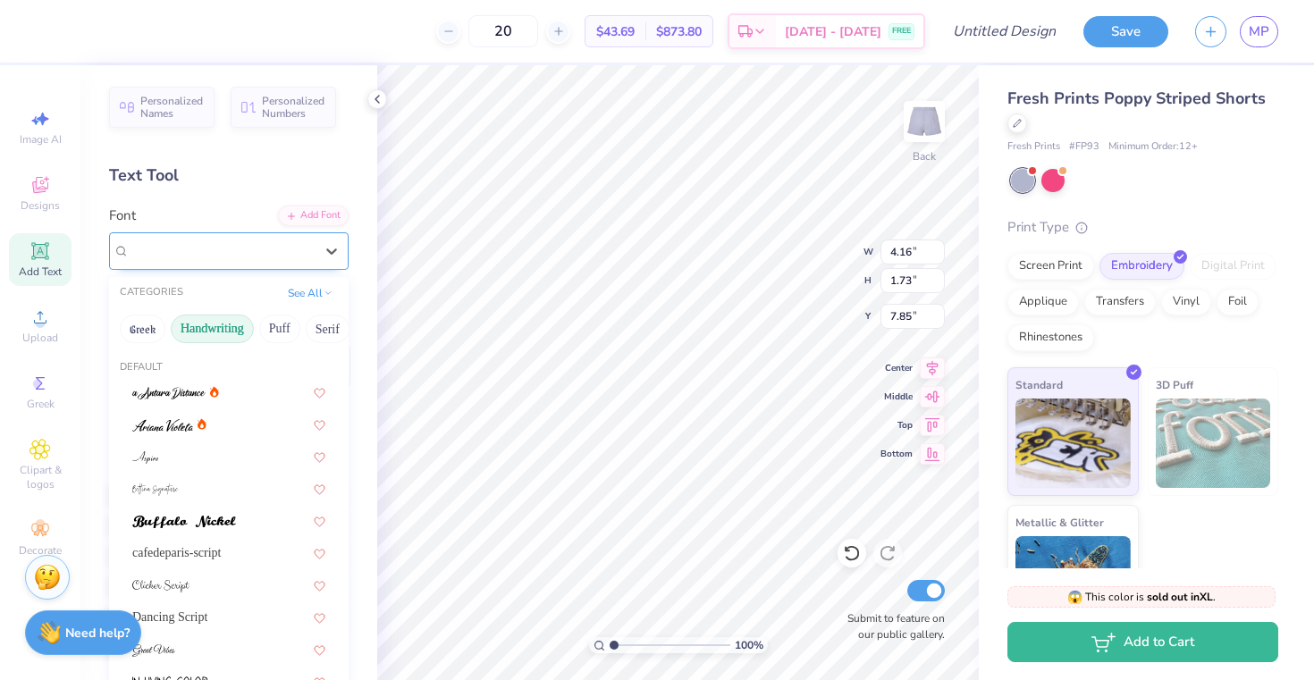
click at [209, 248] on div "[GEOGRAPHIC_DATA]" at bounding box center [222, 251] width 188 height 28
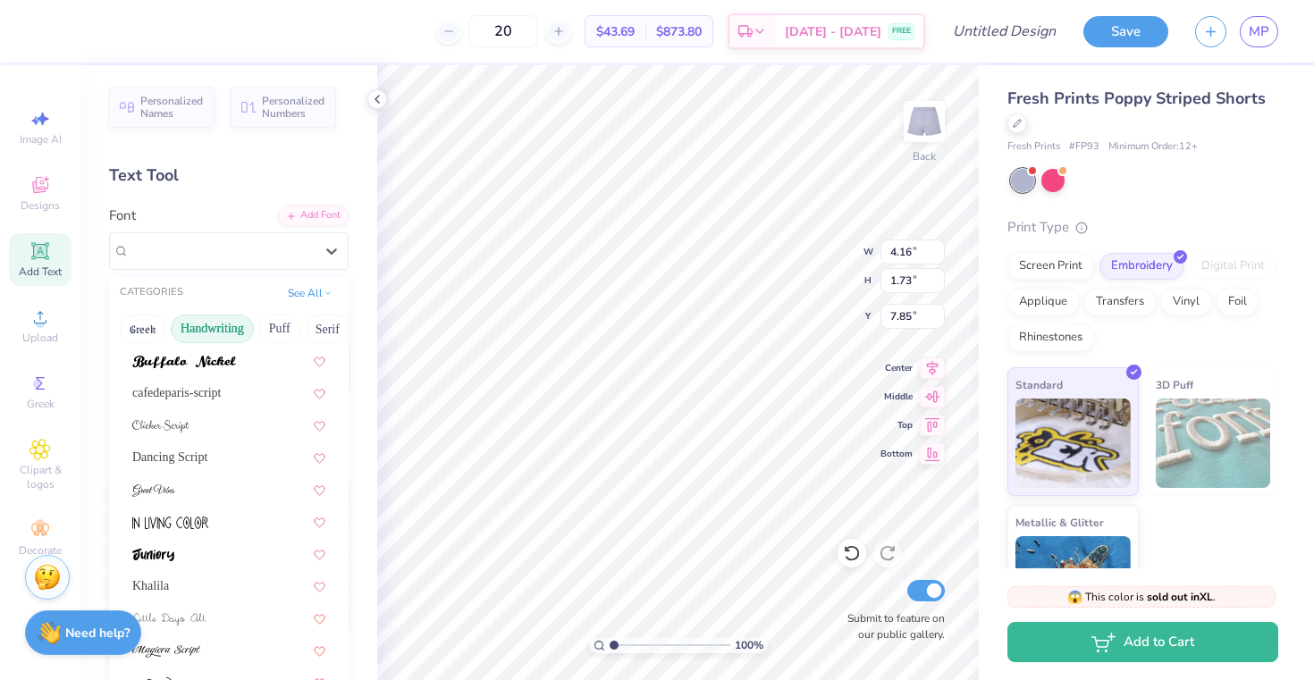
scroll to position [159, 0]
click at [234, 465] on div "Dancing Script" at bounding box center [228, 458] width 193 height 19
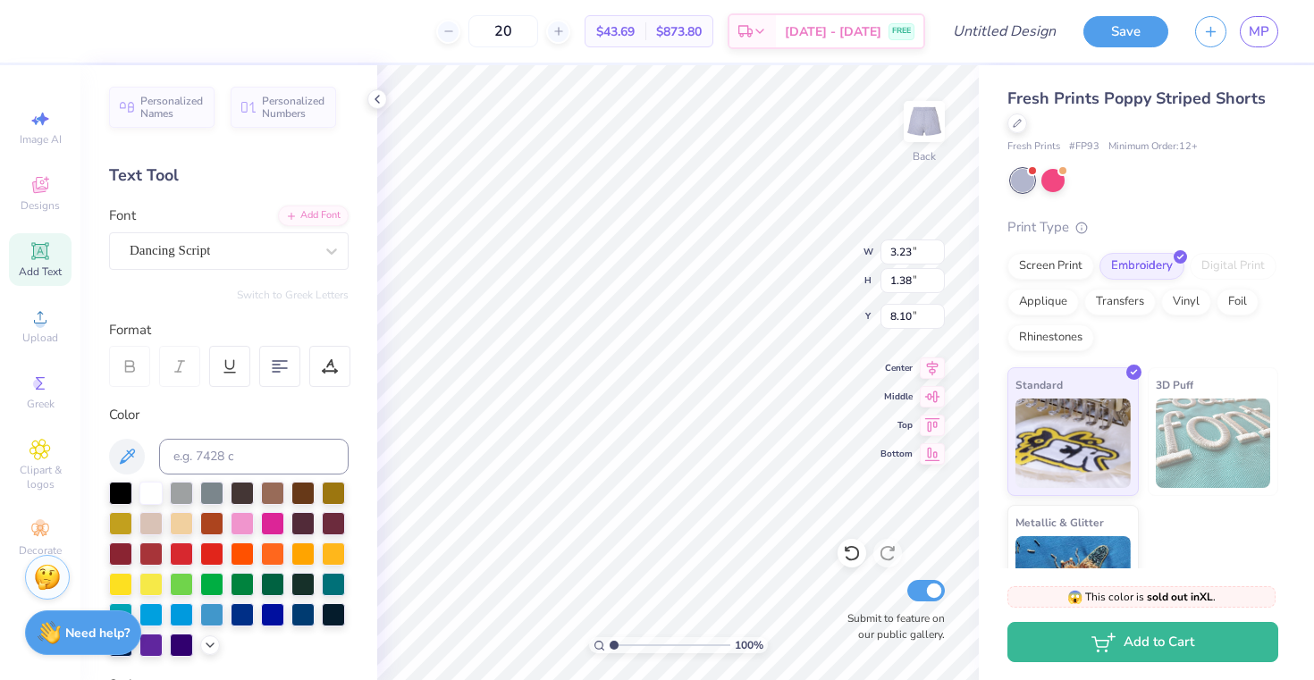
click at [999, 425] on div "20 $43.69 Per Item $873.80 Total Est. Delivery [DATE] - [DATE] FREE Design Titl…" at bounding box center [657, 340] width 1314 height 680
click at [1004, 406] on div "20 $43.69 Per Item $873.80 Total Est. Delivery [DATE] - [DATE] FREE Design Titl…" at bounding box center [657, 340] width 1314 height 680
type input "7.61"
type input "7.86"
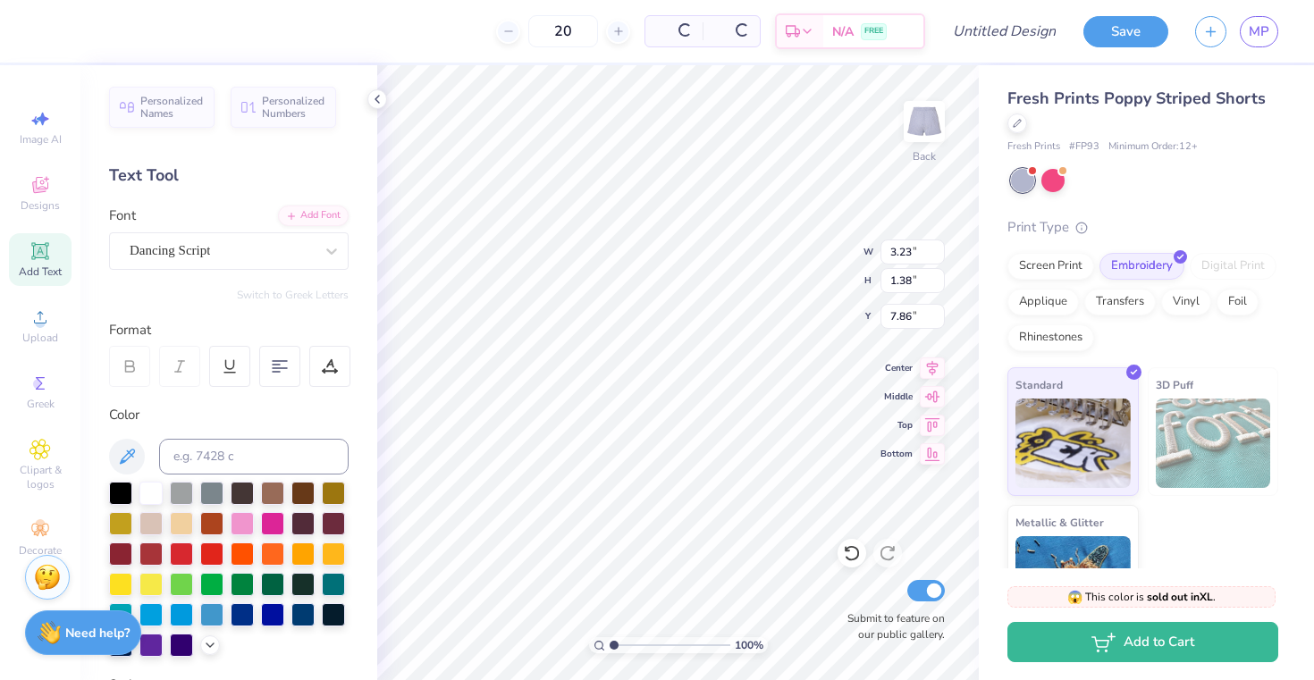
type textarea "est. 1870"
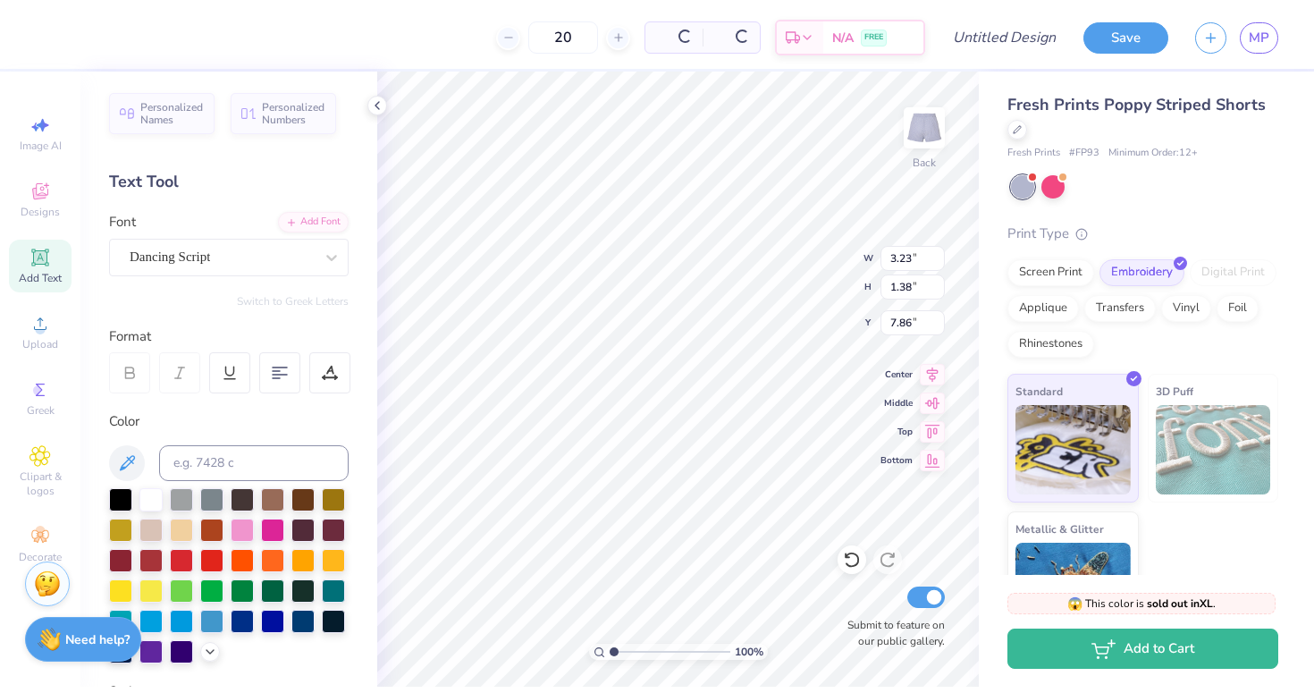
scroll to position [0, 2]
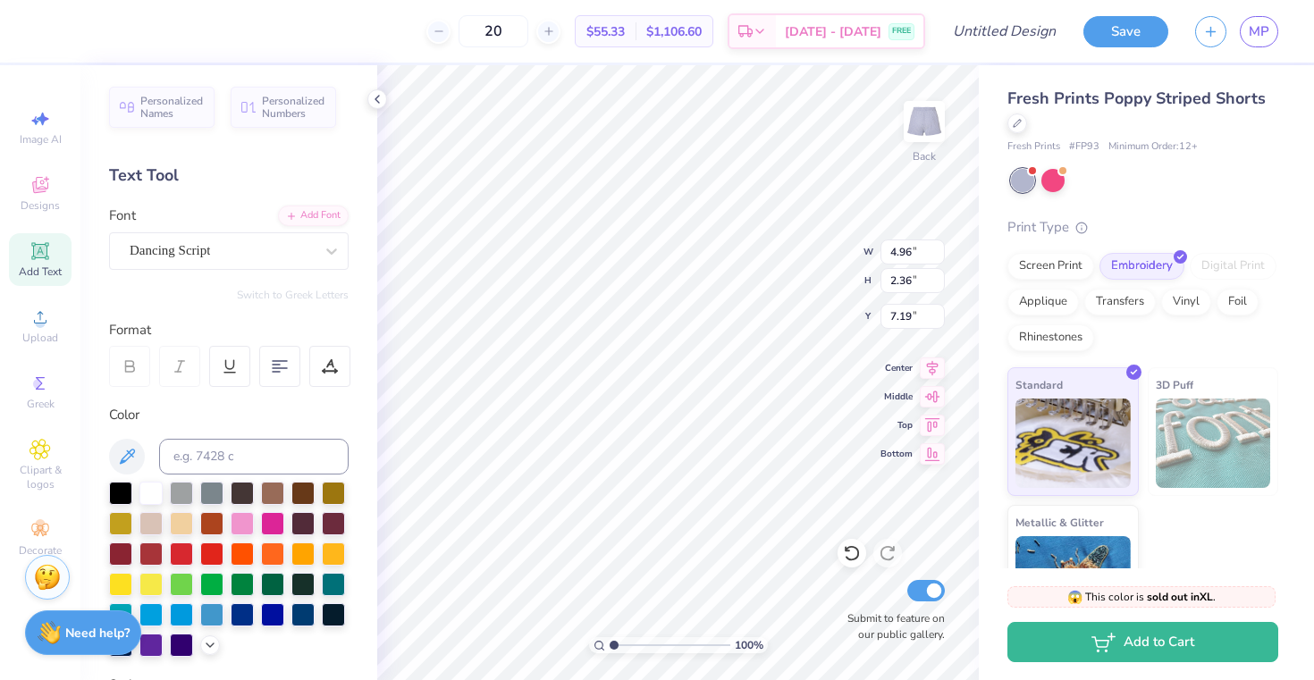
type input "1.80"
type input "0.85"
type input "8.57"
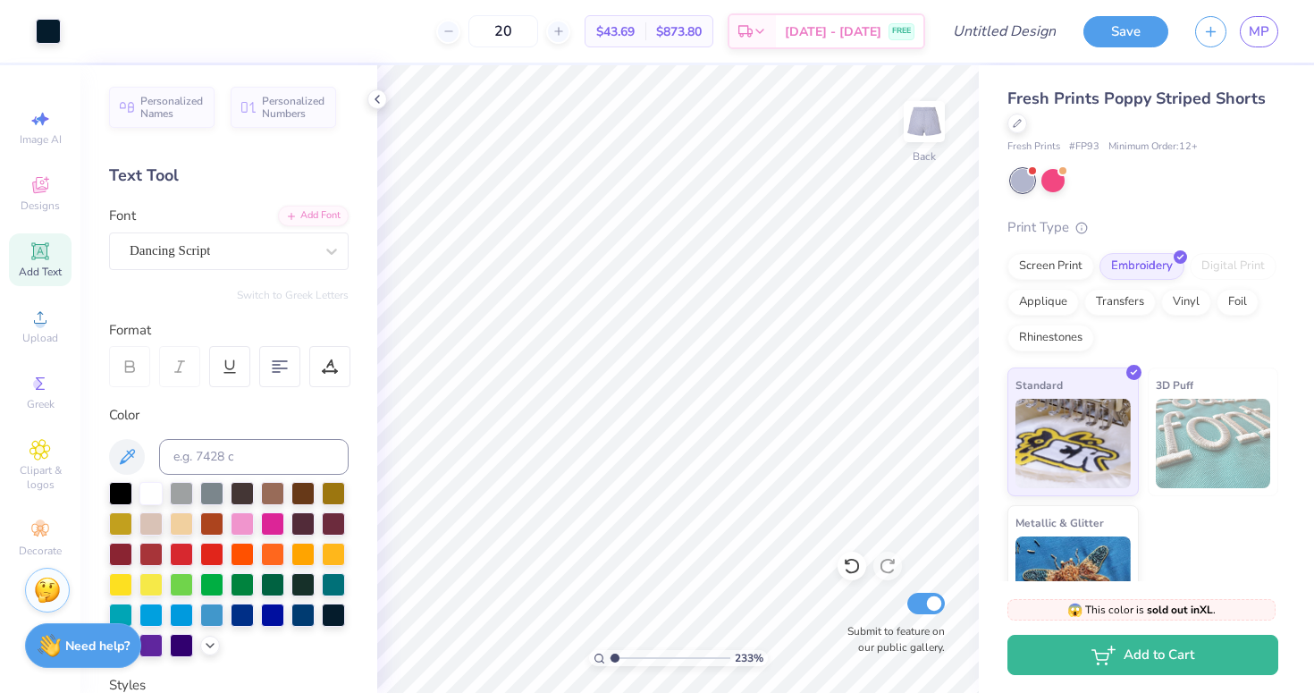
type input "1"
drag, startPoint x: 613, startPoint y: 659, endPoint x: 598, endPoint y: 661, distance: 14.4
click at [610, 661] on input "range" at bounding box center [670, 658] width 121 height 16
type input "7.18"
type input "8.14"
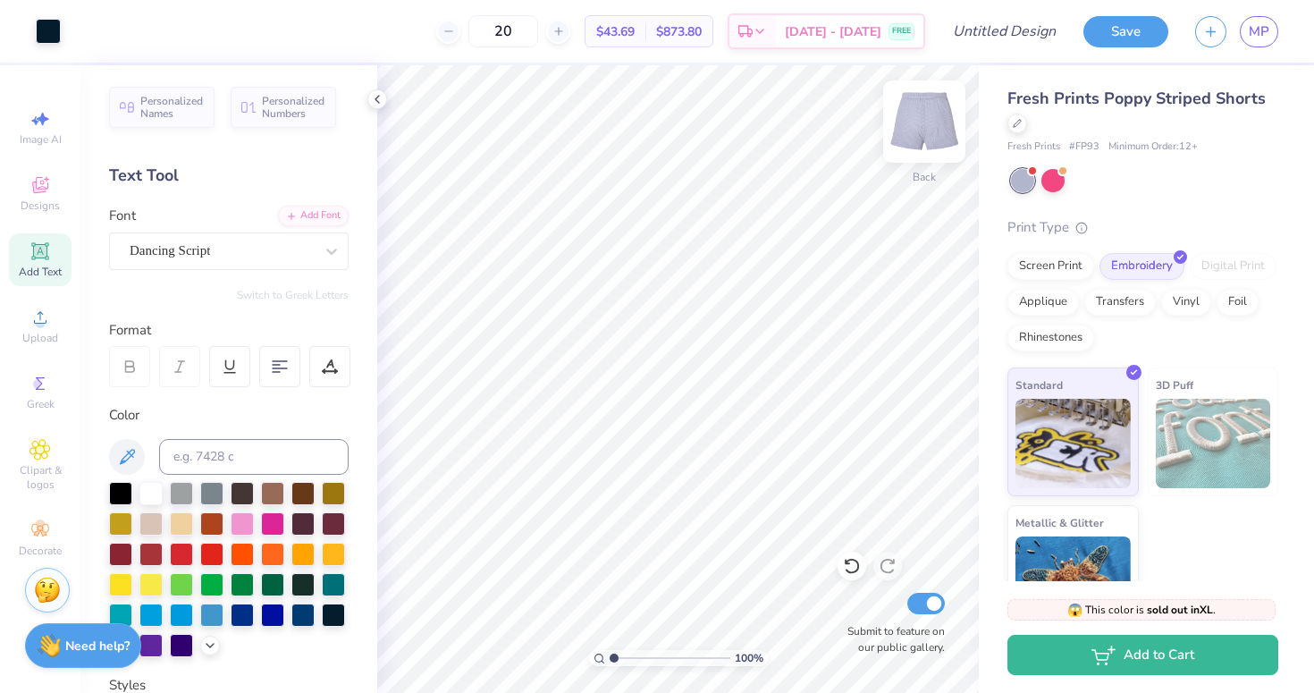
click at [915, 130] on img at bounding box center [925, 122] width 72 height 72
click at [914, 159] on div "Front" at bounding box center [924, 132] width 41 height 63
click at [45, 537] on icon at bounding box center [40, 530] width 21 height 21
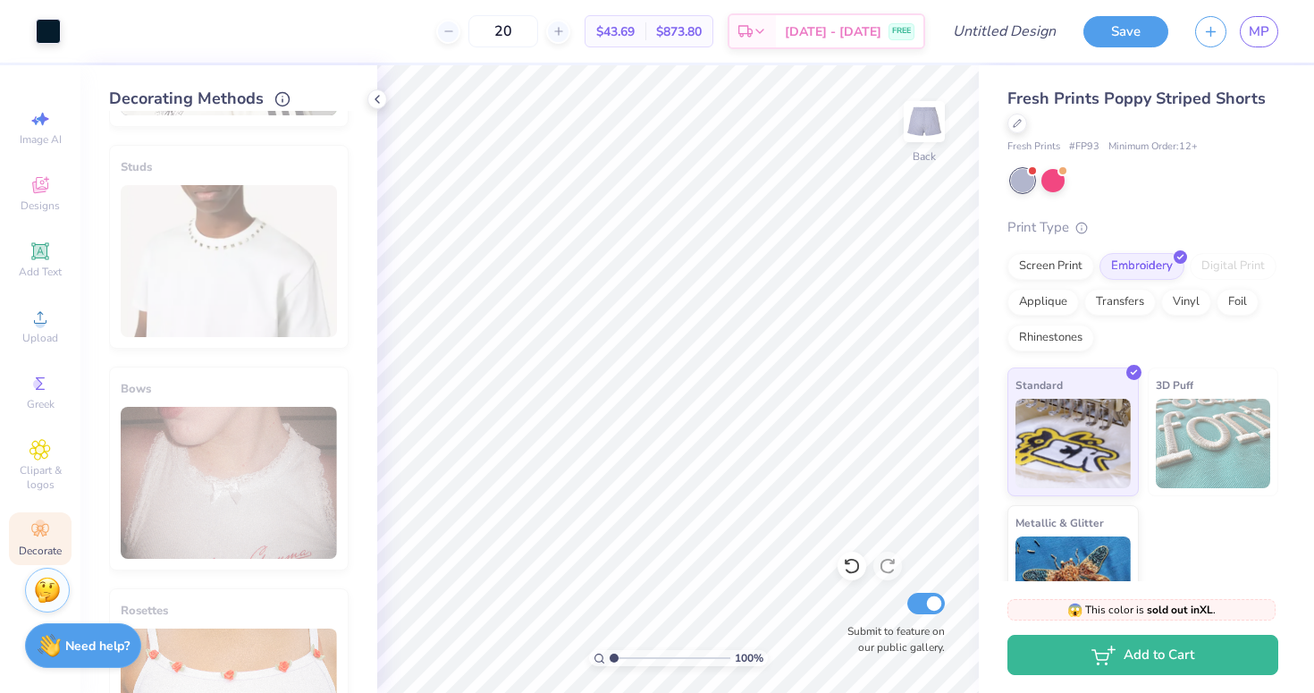
scroll to position [984, 0]
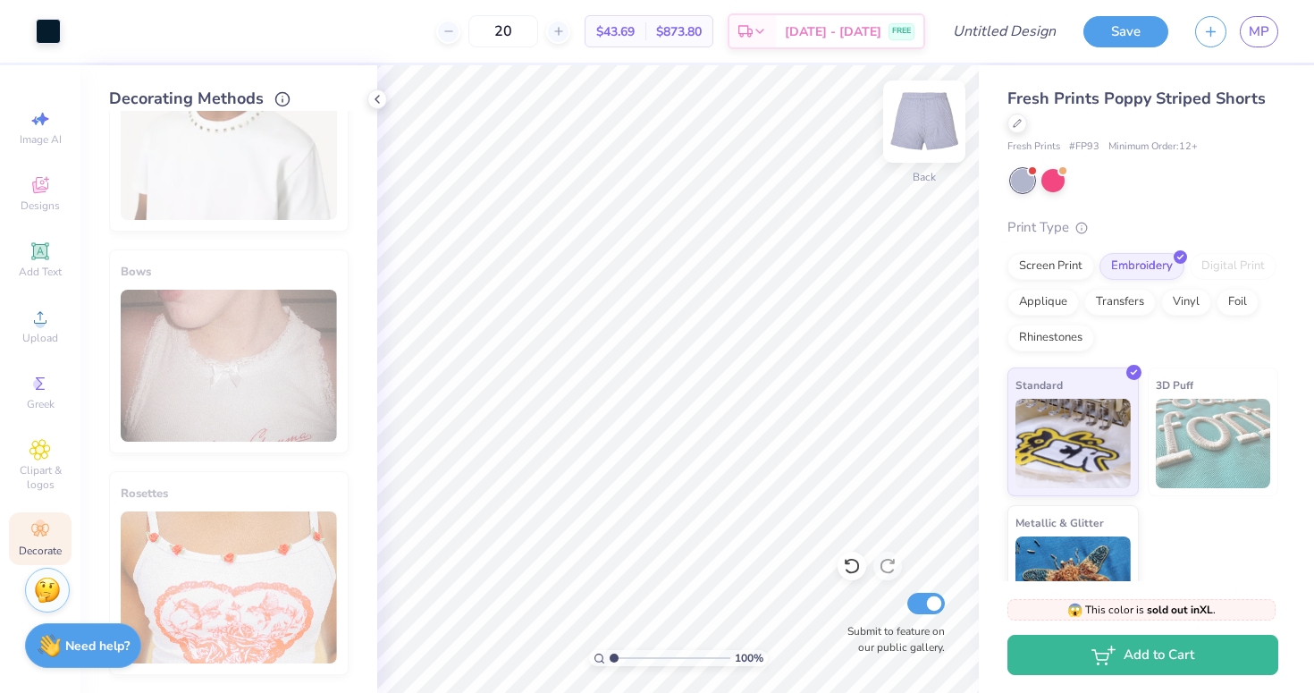
click at [917, 130] on img at bounding box center [925, 122] width 72 height 72
click at [917, 130] on img at bounding box center [925, 122] width 36 height 36
click at [992, 46] on input "Design Title" at bounding box center [1027, 31] width 88 height 36
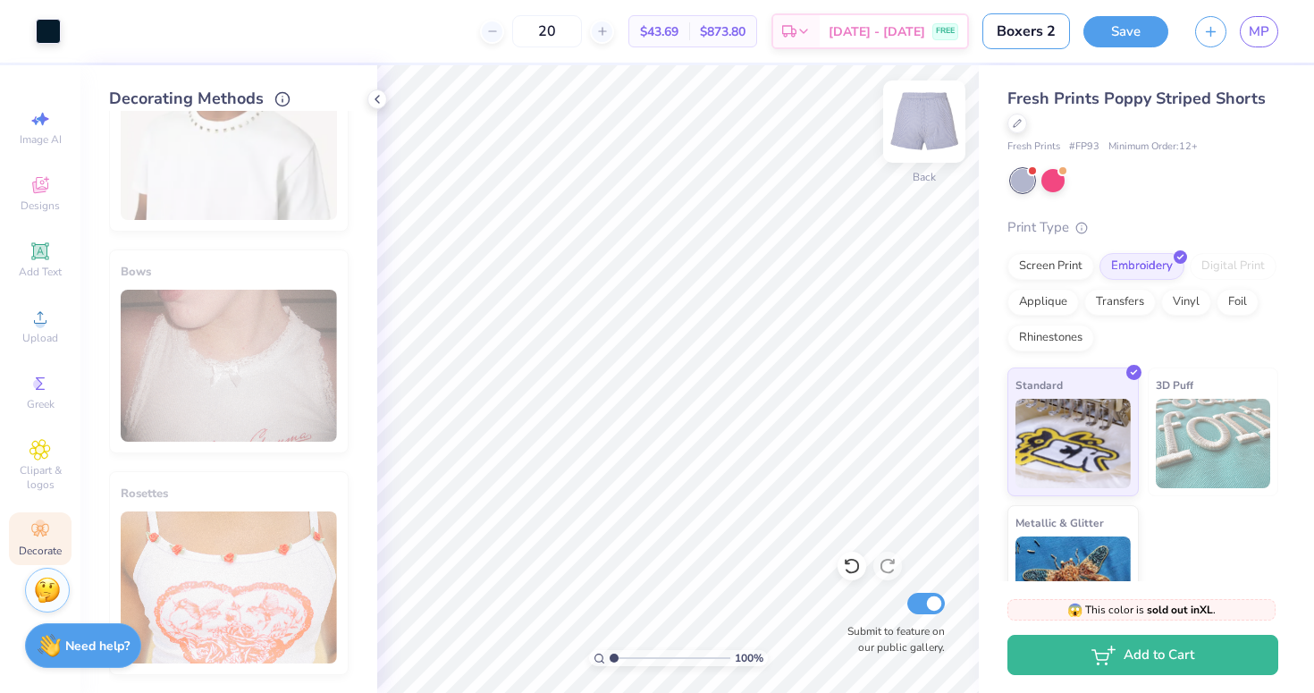
type input "Boxers 2"
click at [1100, 36] on button "Save" at bounding box center [1126, 28] width 85 height 31
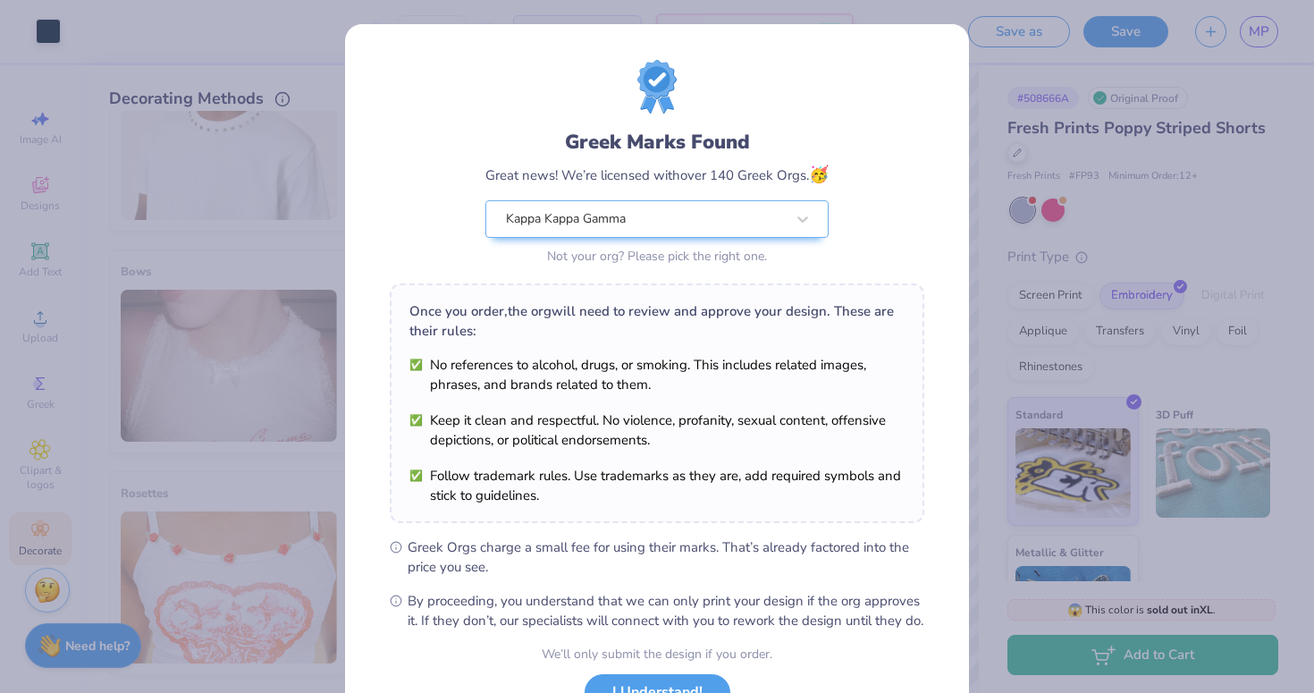
scroll to position [144, 0]
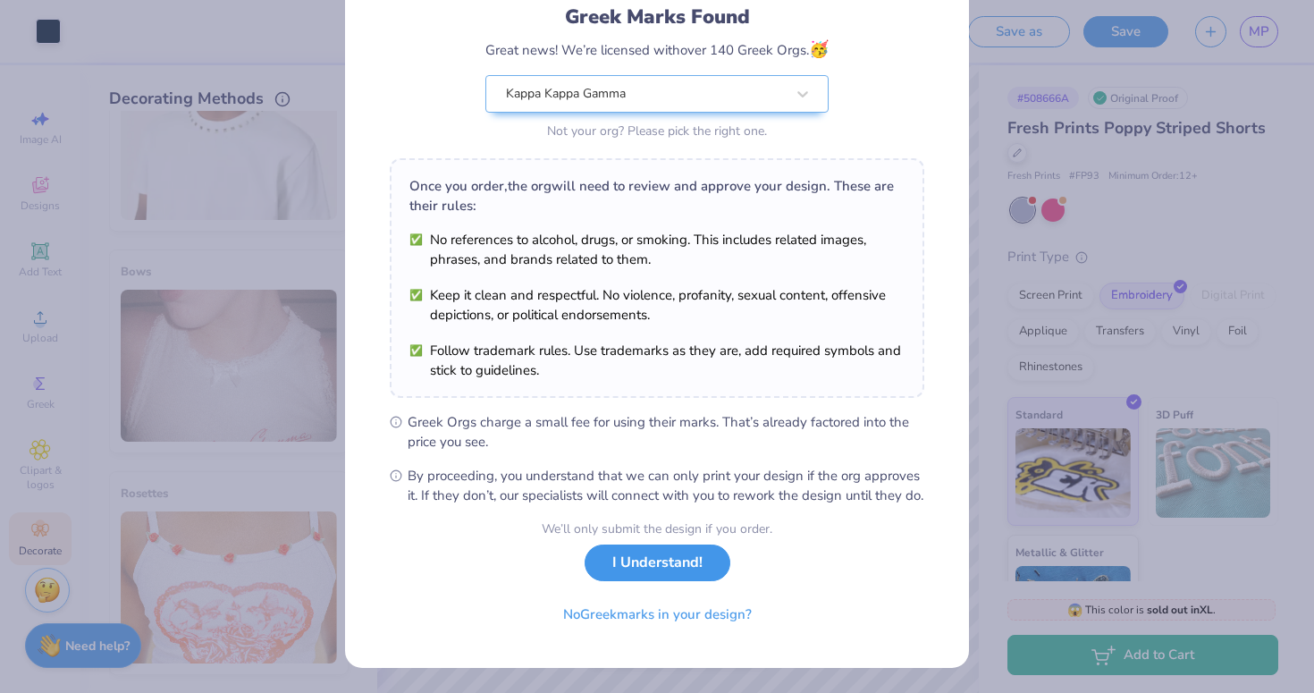
click at [635, 577] on button "I Understand!" at bounding box center [658, 563] width 146 height 37
